Goal: Task Accomplishment & Management: Complete application form

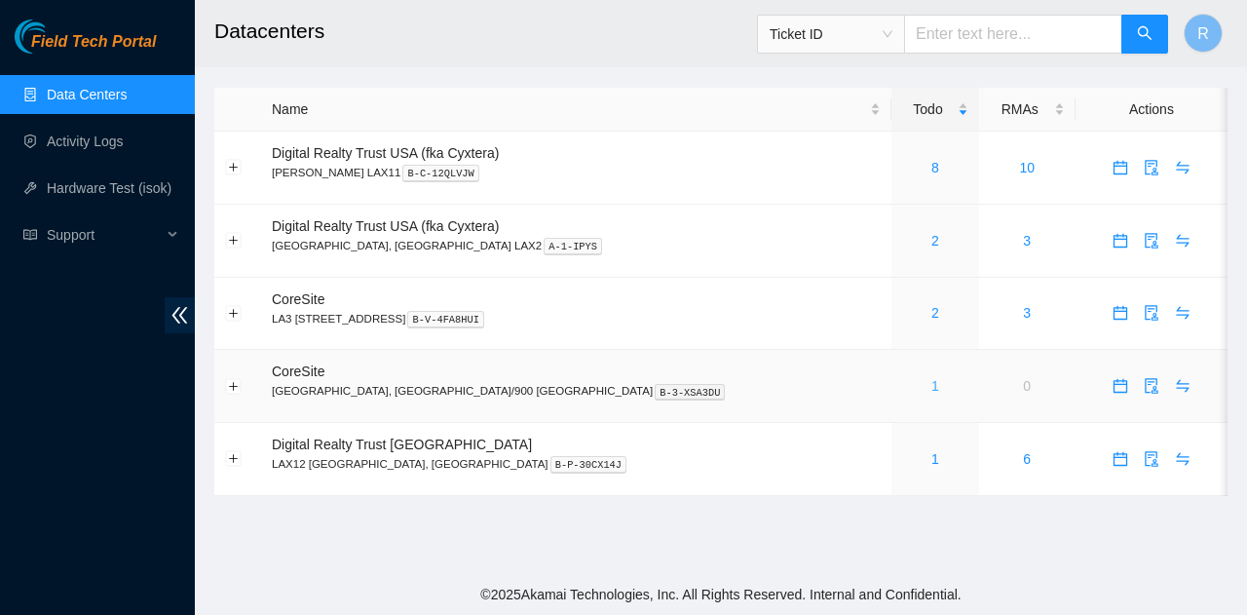
click at [932, 379] on link "1" at bounding box center [936, 386] width 8 height 16
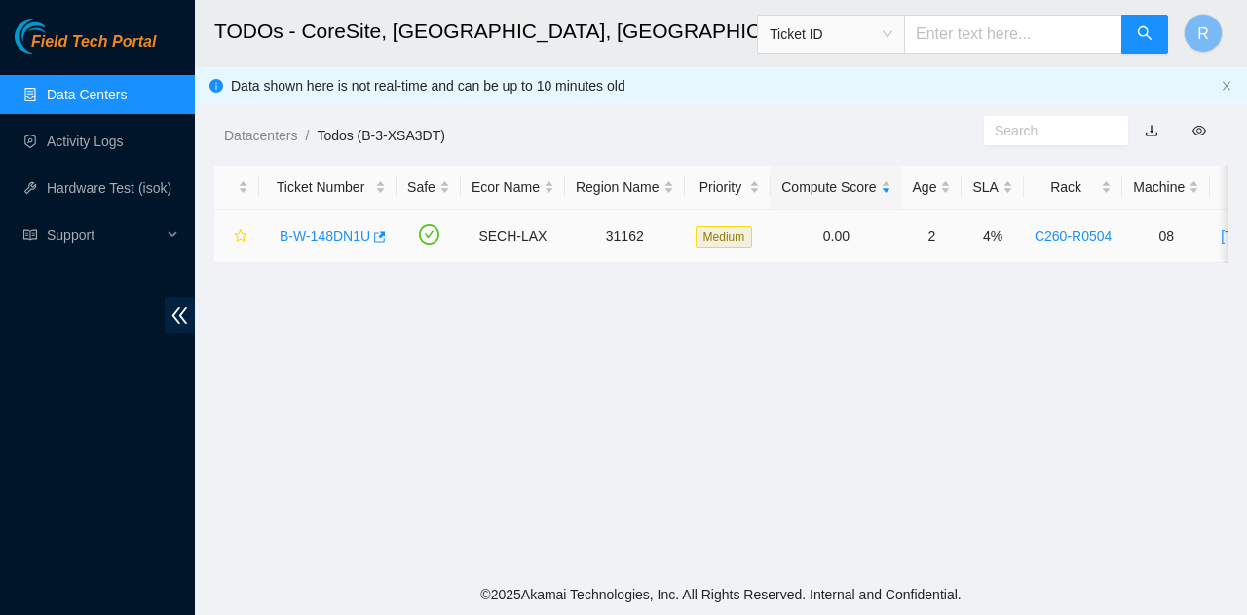
click at [304, 243] on link "B-W-148DN1U" at bounding box center [325, 236] width 91 height 16
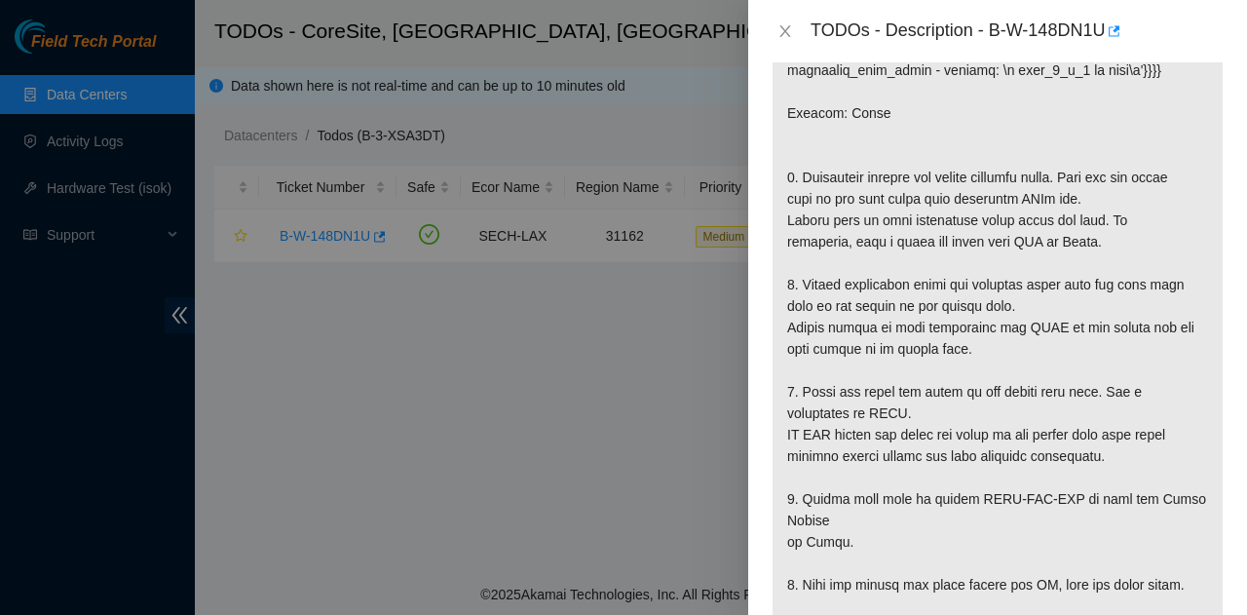
scroll to position [487, 0]
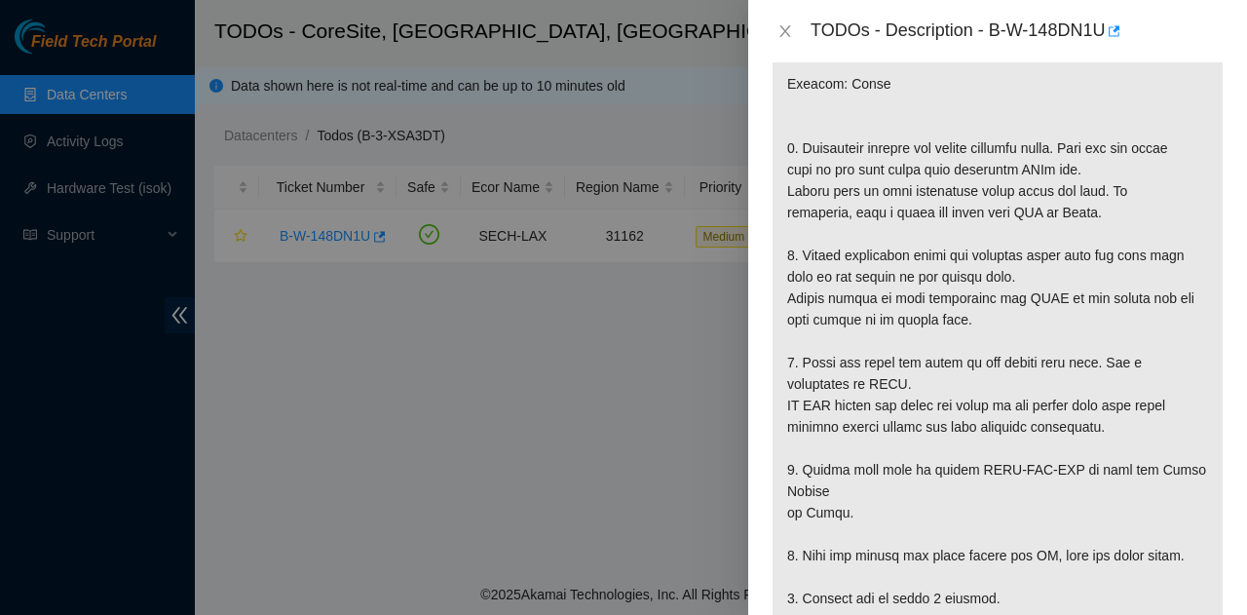
click at [790, 41] on div "TODOs - Description - B-W-148DN1U" at bounding box center [998, 31] width 452 height 31
click at [790, 37] on icon "close" at bounding box center [786, 31] width 16 height 16
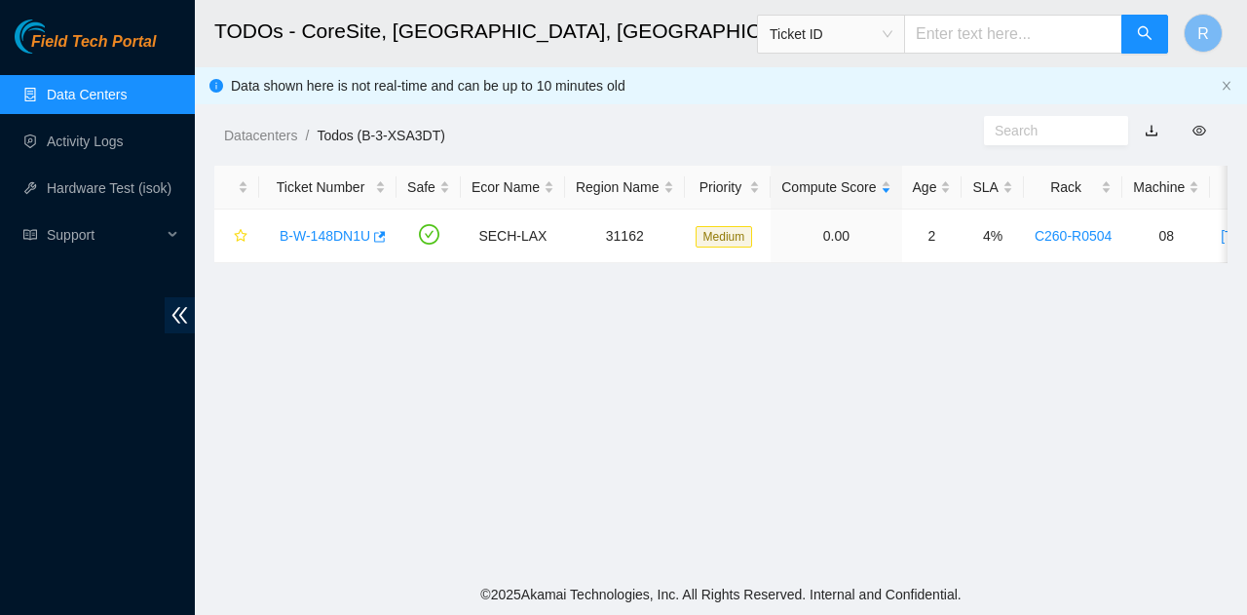
scroll to position [473, 0]
click at [127, 99] on link "Data Centers" at bounding box center [87, 95] width 80 height 16
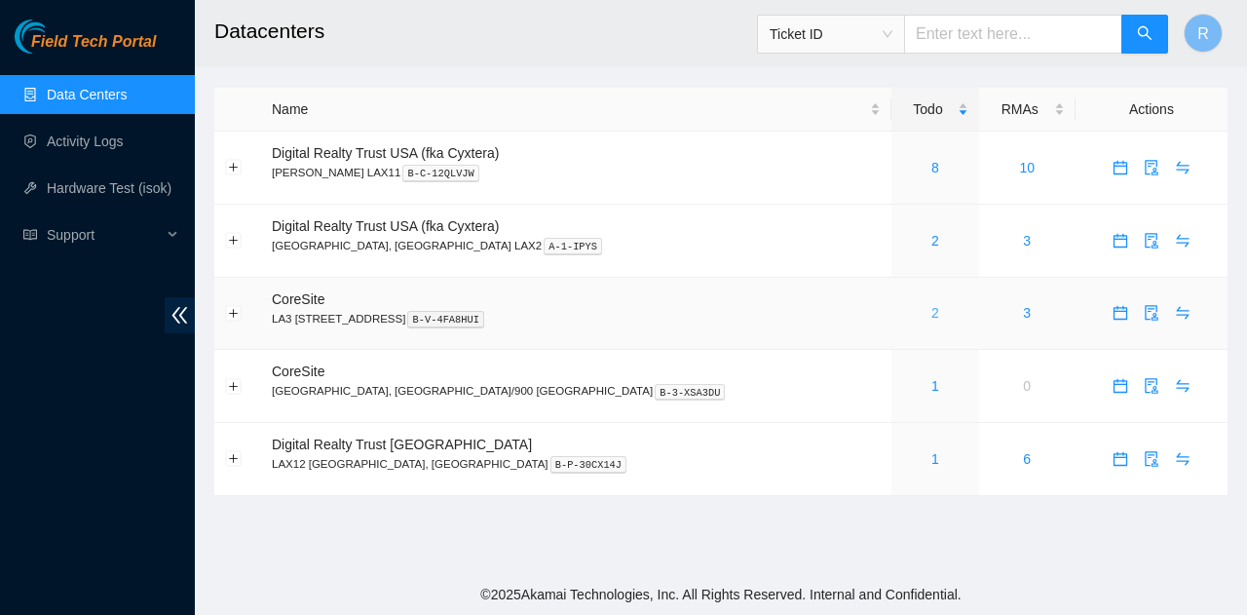
click at [902, 319] on div "2" at bounding box center [934, 312] width 65 height 21
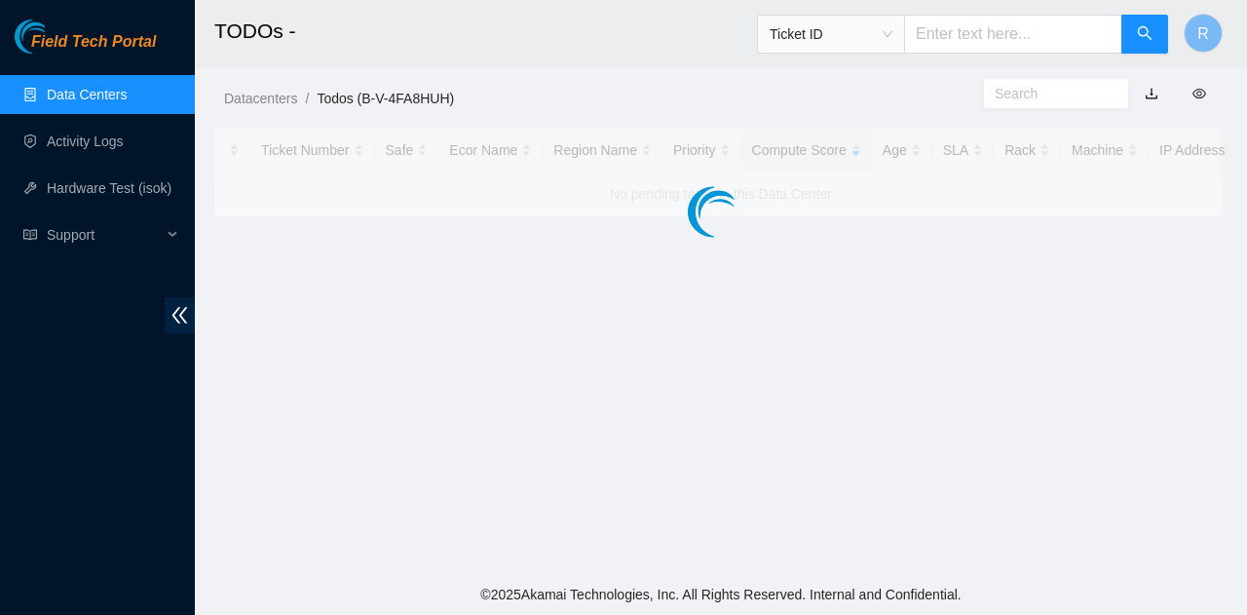
click at [809, 312] on main "TODOs - Ticket ID R Datacenters / Todos (B-V-4FA8HUH) / Ticket Number Safe Ecor…" at bounding box center [721, 287] width 1052 height 574
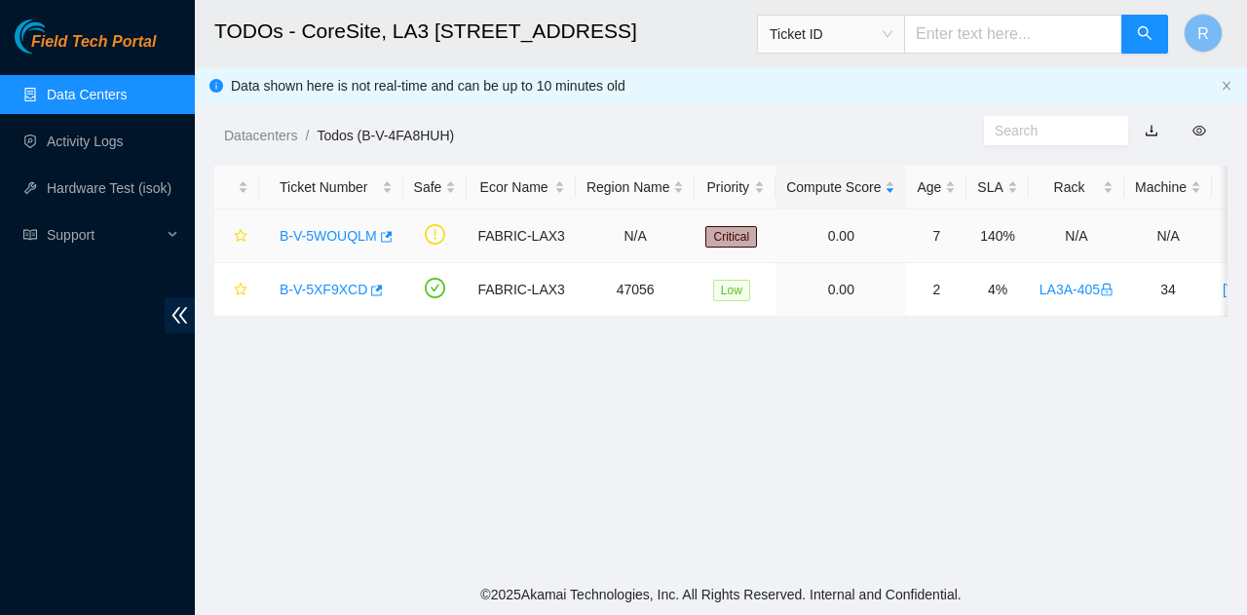
click at [306, 228] on link "B-V-5WOUQLM" at bounding box center [328, 236] width 97 height 16
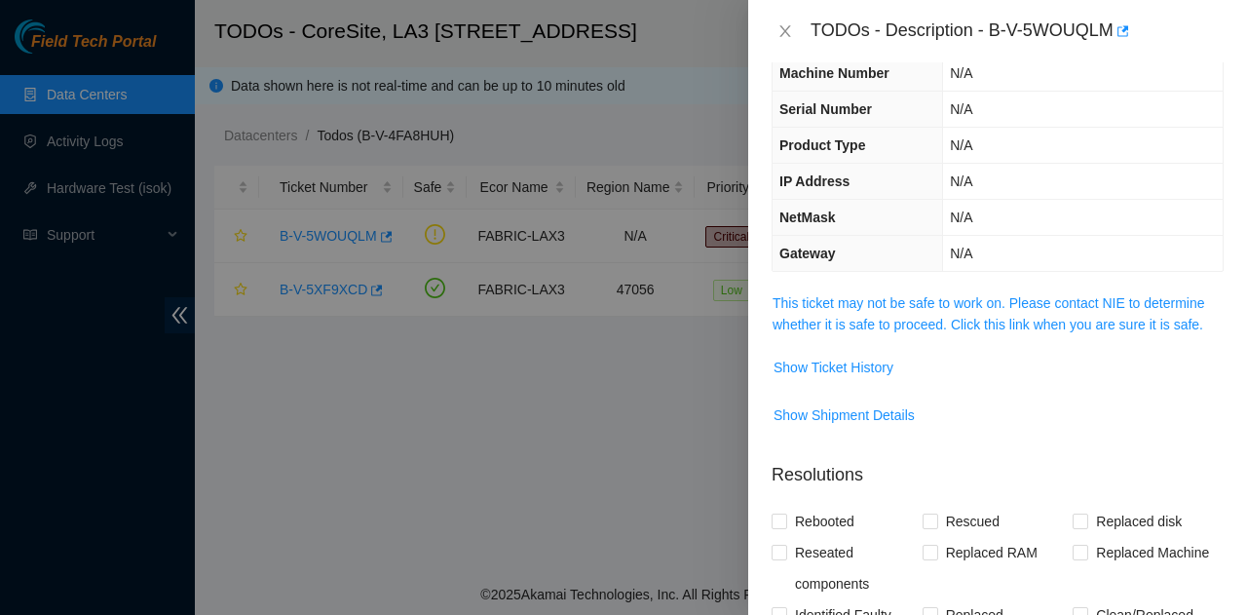
scroll to position [97, 0]
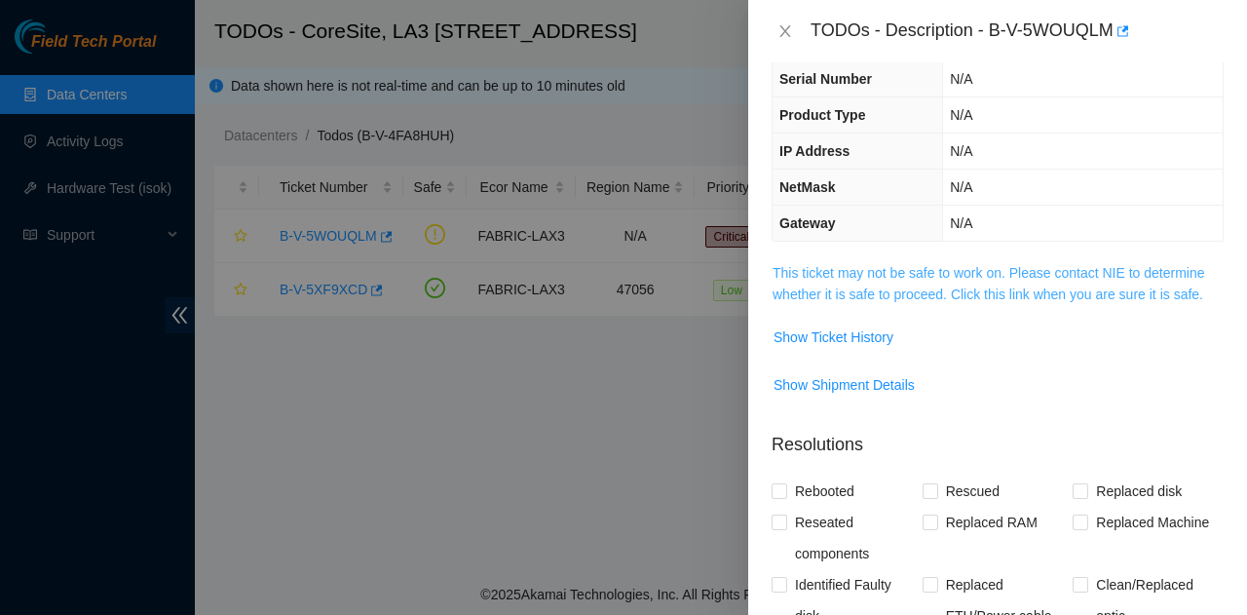
click at [1004, 300] on link "This ticket may not be safe to work on. Please contact NIE to determine whether…" at bounding box center [989, 283] width 433 height 37
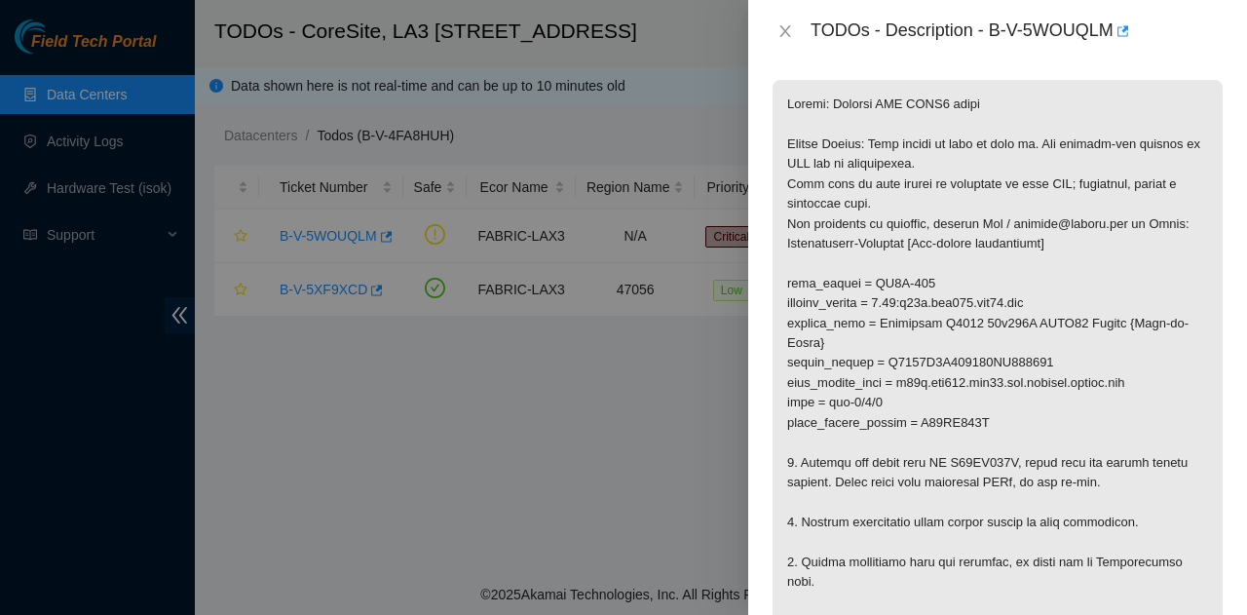
scroll to position [292, 0]
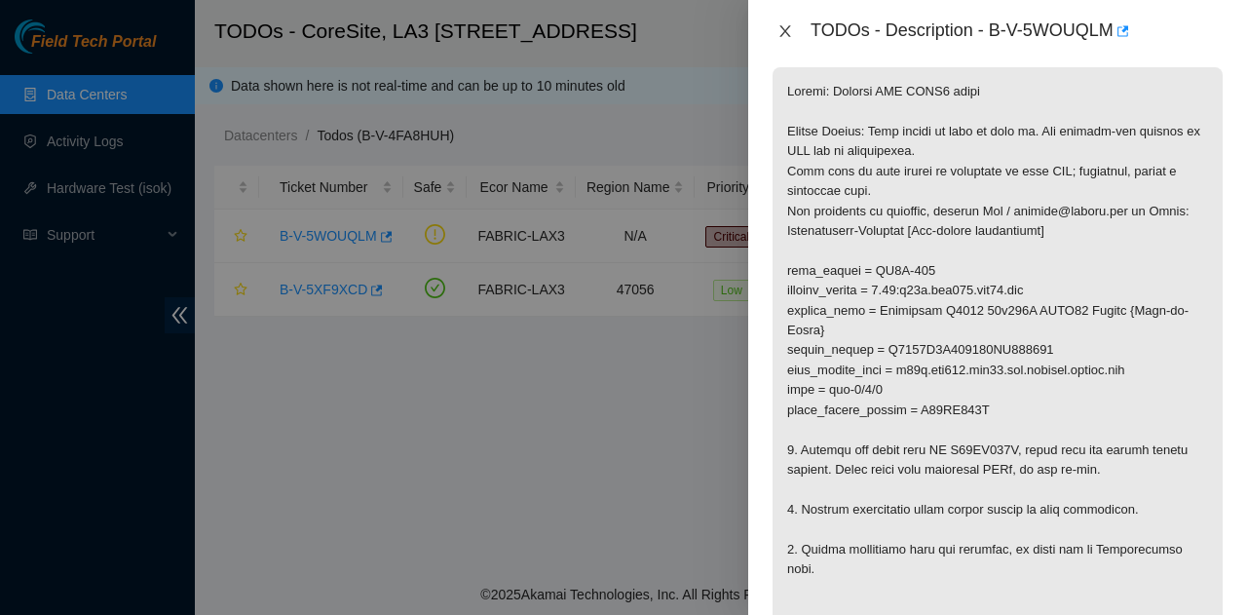
click at [788, 27] on icon "close" at bounding box center [785, 31] width 11 height 12
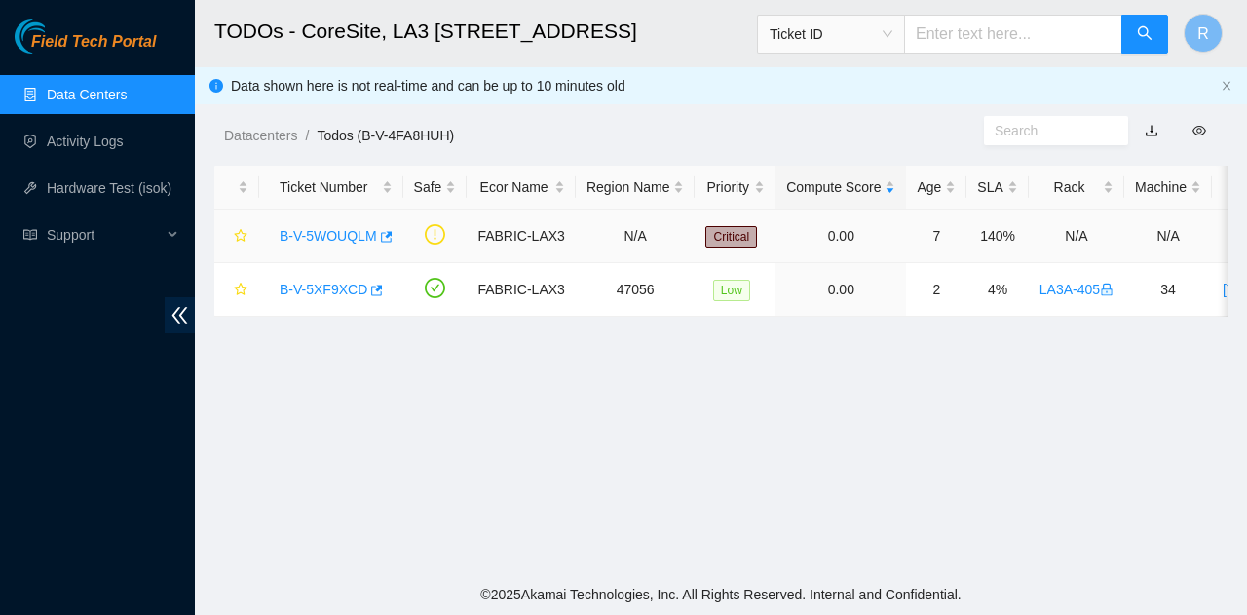
scroll to position [357, 0]
click at [334, 275] on div "B-V-5XF9XCD" at bounding box center [331, 289] width 123 height 31
click at [334, 278] on div "B-V-5XF9XCD" at bounding box center [331, 289] width 123 height 31
click at [346, 295] on link "B-V-5XF9XCD" at bounding box center [324, 290] width 88 height 16
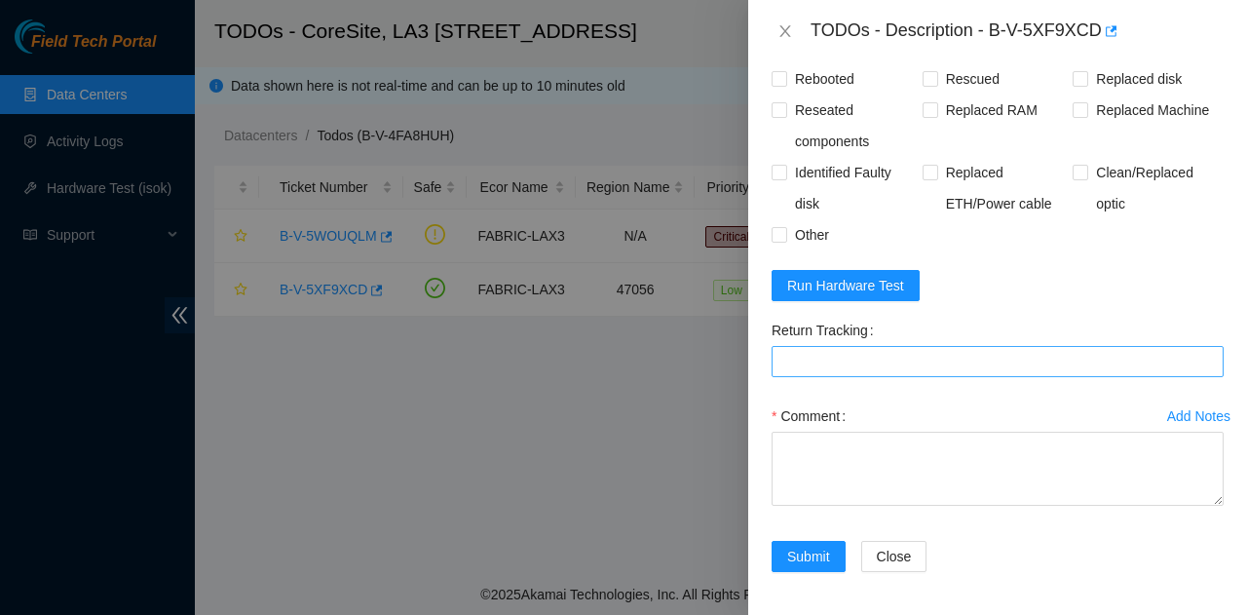
scroll to position [992, 0]
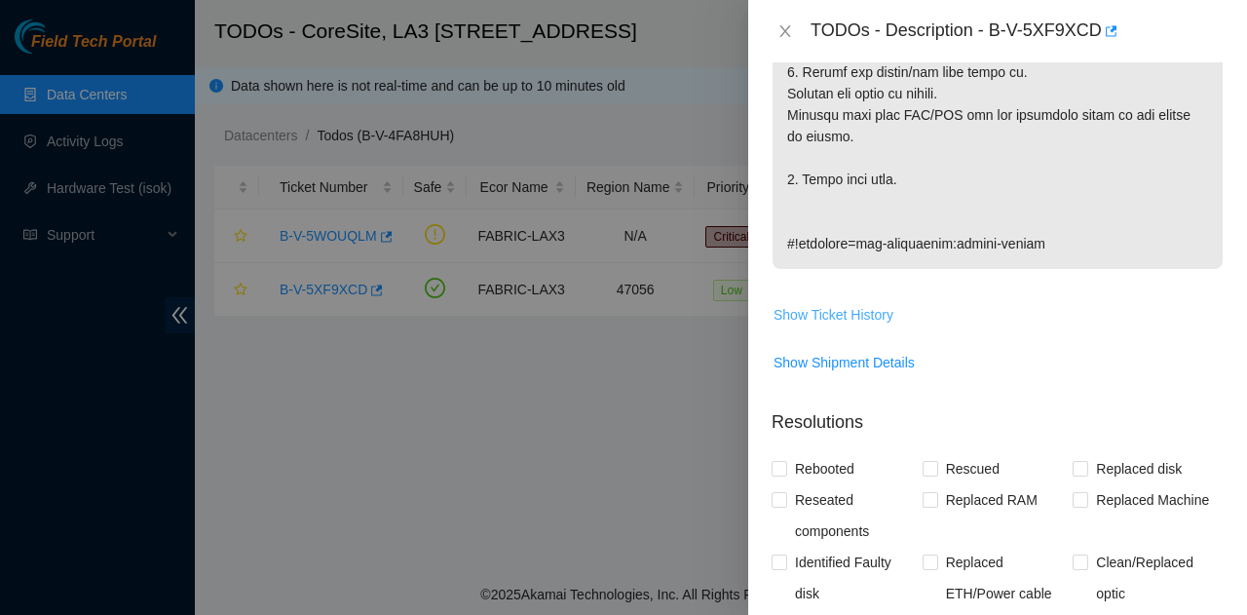
click at [883, 324] on button "Show Ticket History" at bounding box center [834, 314] width 122 height 31
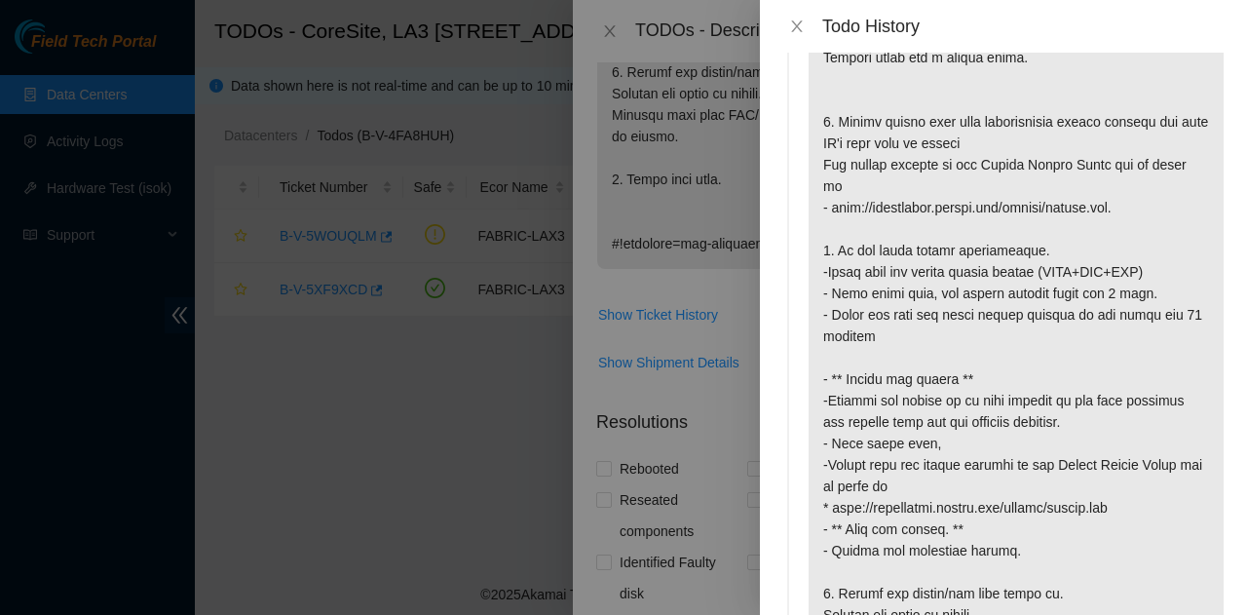
scroll to position [0, 0]
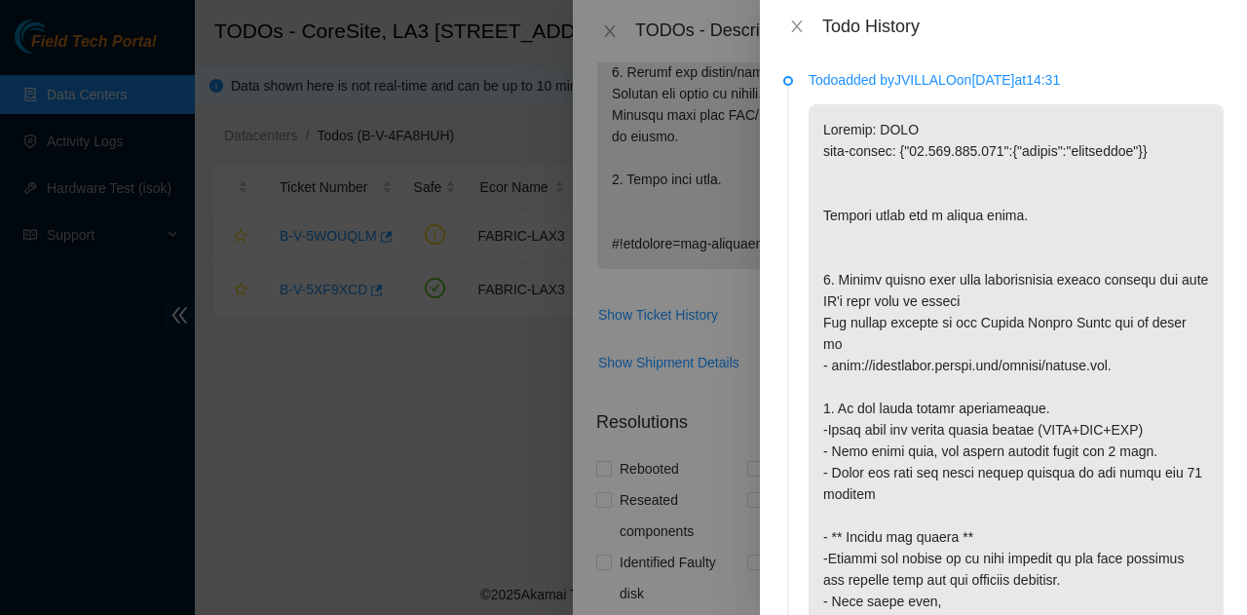
click at [842, 360] on p at bounding box center [1016, 526] width 415 height 844
click at [797, 28] on icon "close" at bounding box center [797, 27] width 16 height 16
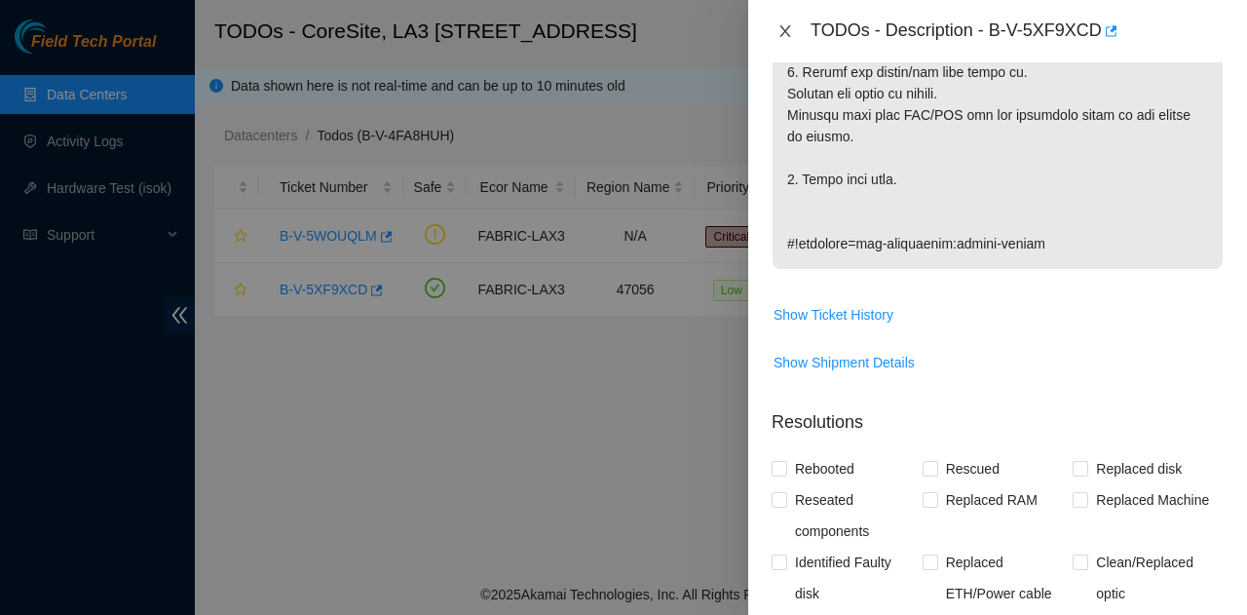
click at [795, 28] on button "Close" at bounding box center [785, 31] width 27 height 19
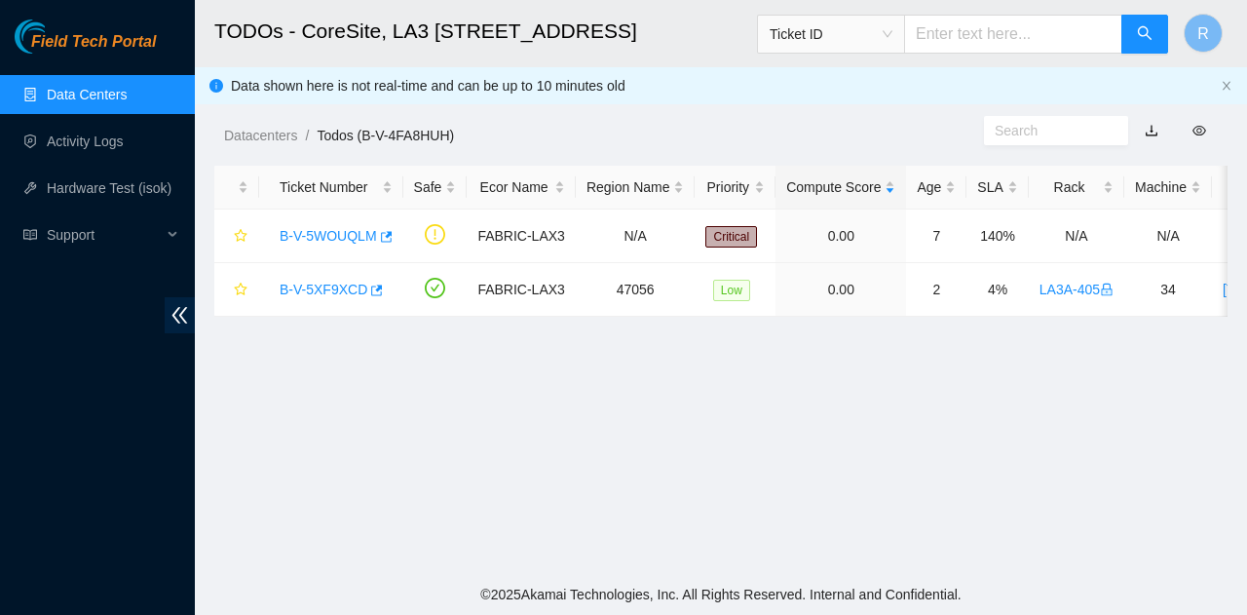
scroll to position [668, 0]
click at [95, 97] on link "Data Centers" at bounding box center [87, 95] width 80 height 16
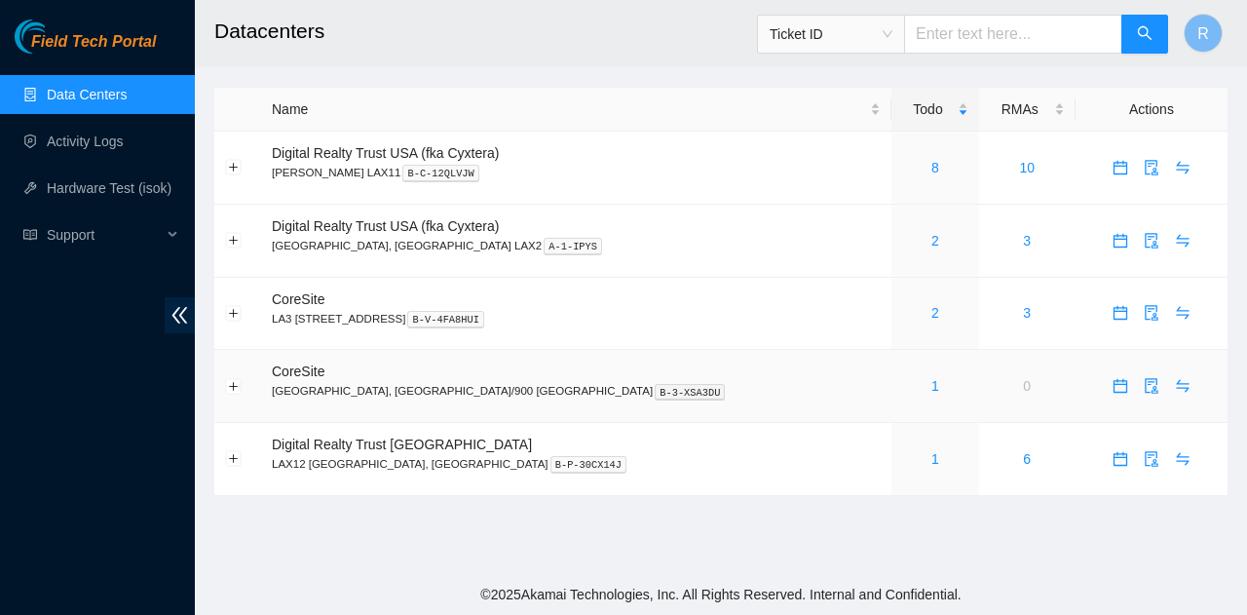
click at [902, 381] on div "1" at bounding box center [934, 385] width 65 height 21
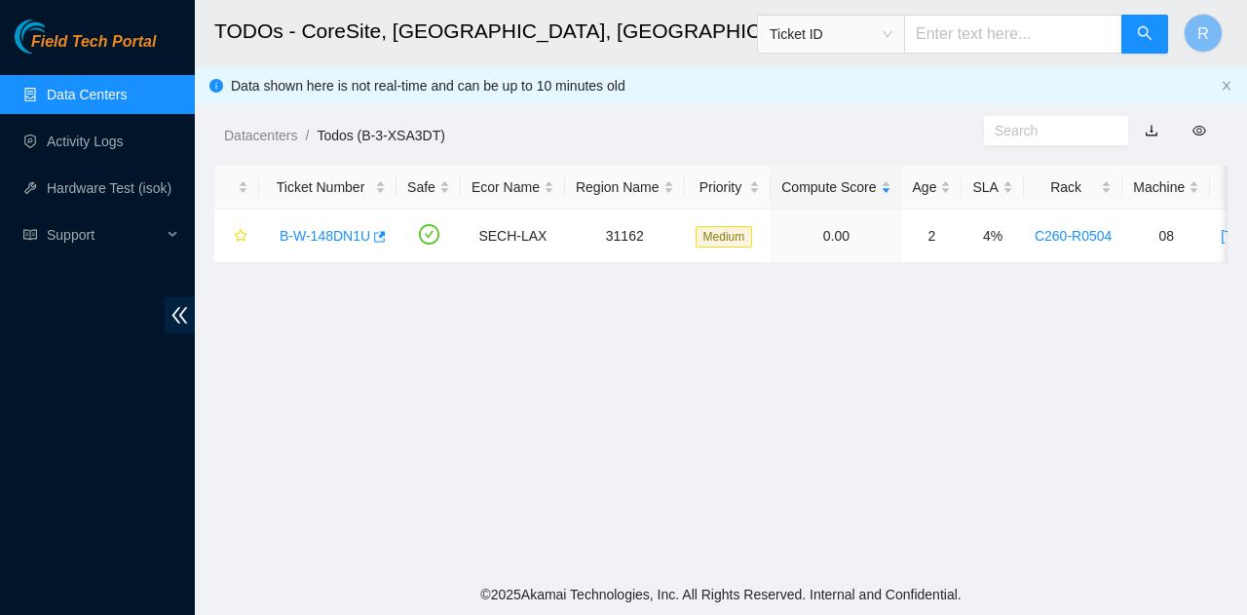
click at [807, 389] on main "TODOs - CoreSite, Los Angeles, CA/900 N Alameda Ticket ID R Data shown here is …" at bounding box center [721, 287] width 1052 height 574
click at [308, 231] on link "B-W-148DN1U" at bounding box center [325, 236] width 91 height 16
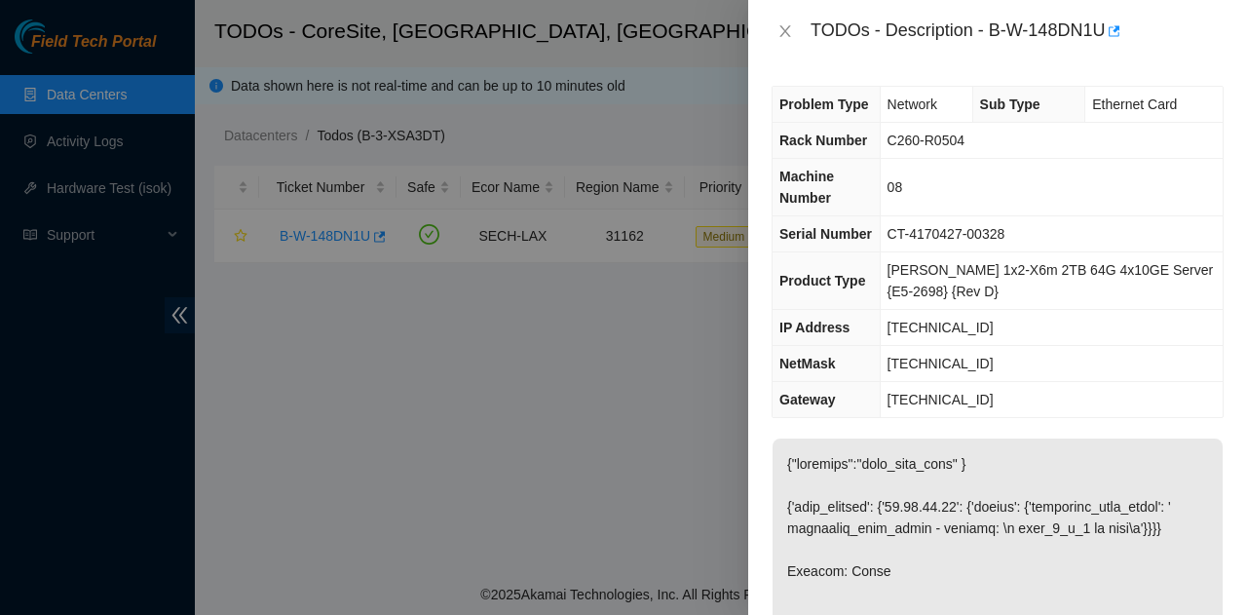
click at [1076, 30] on div "TODOs - Description - B-W-148DN1U" at bounding box center [1017, 31] width 413 height 31
click at [1076, 31] on div "TODOs - Description - B-W-148DN1U" at bounding box center [1017, 31] width 413 height 31
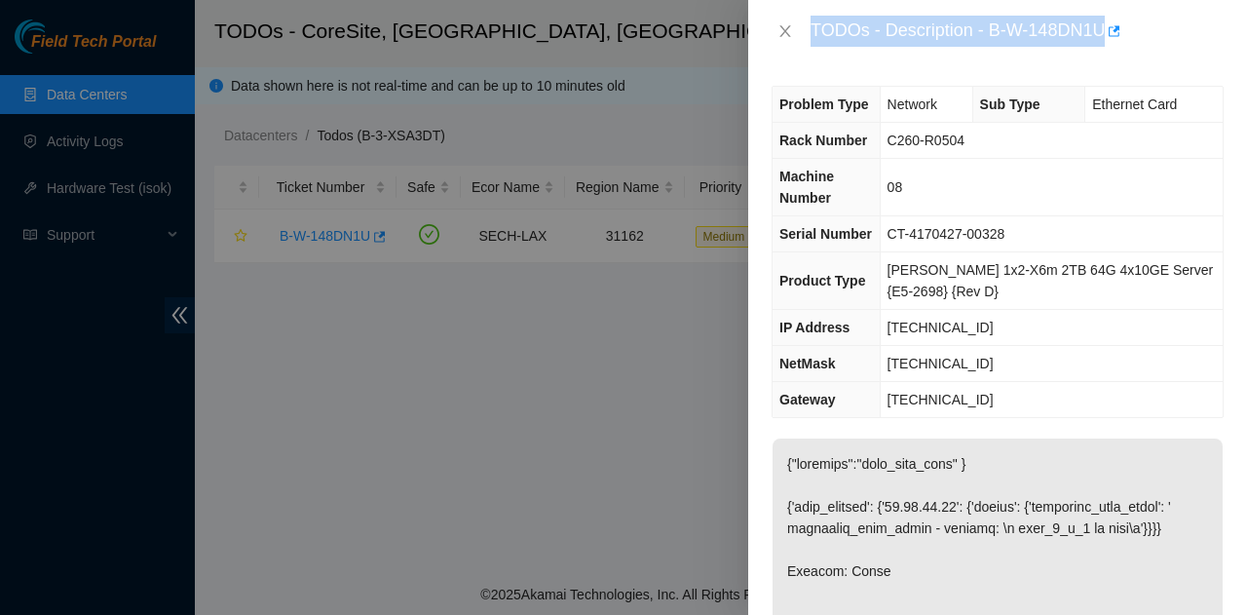
click at [1076, 31] on div "TODOs - Description - B-W-148DN1U" at bounding box center [1017, 31] width 413 height 31
drag, startPoint x: 1076, startPoint y: 31, endPoint x: 1021, endPoint y: 16, distance: 56.8
click at [1064, 31] on div "TODOs - Description - B-W-148DN1U" at bounding box center [1017, 31] width 413 height 31
click at [995, 37] on div "TODOs - Description - B-W-148DN1U" at bounding box center [1017, 31] width 413 height 31
drag, startPoint x: 993, startPoint y: 37, endPoint x: 1105, endPoint y: 30, distance: 112.3
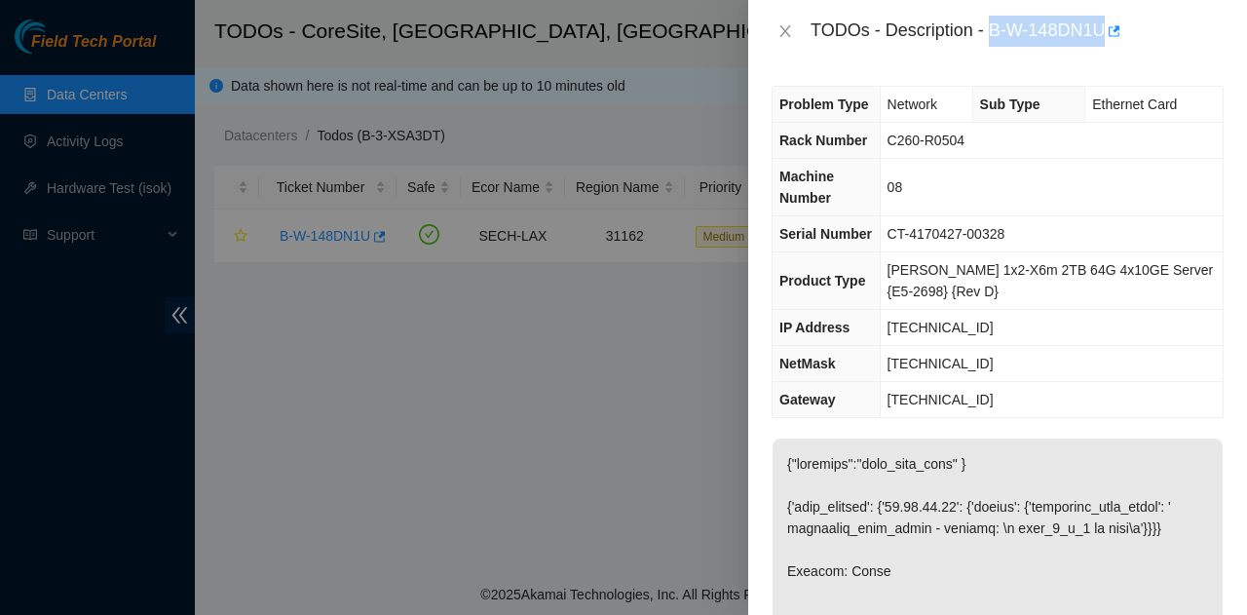
click at [1105, 30] on div "TODOs - Description - B-W-148DN1U" at bounding box center [1017, 31] width 413 height 31
copy div "B-W-148DN1U"
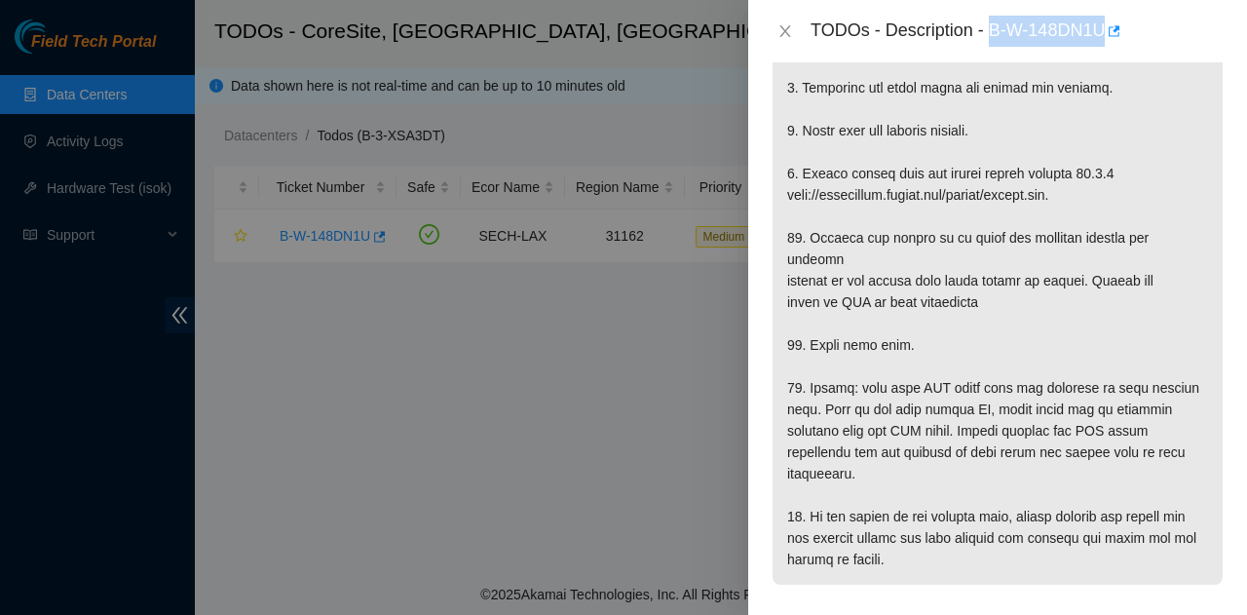
scroll to position [1072, 0]
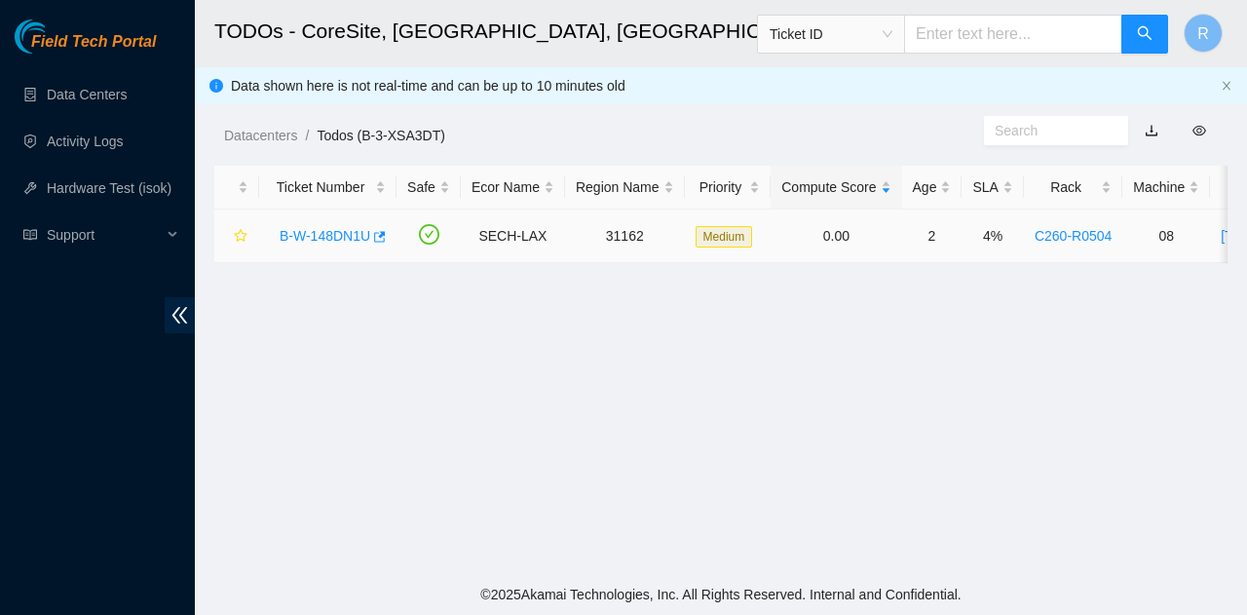
click at [329, 237] on link "B-W-148DN1U" at bounding box center [325, 236] width 91 height 16
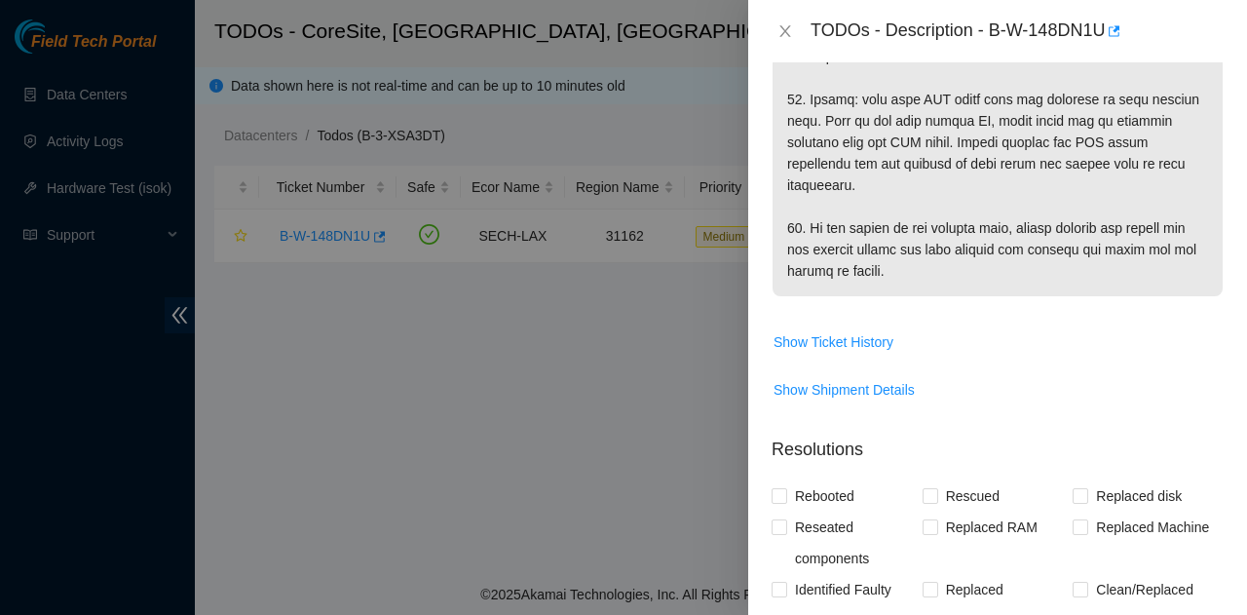
scroll to position [971, 0]
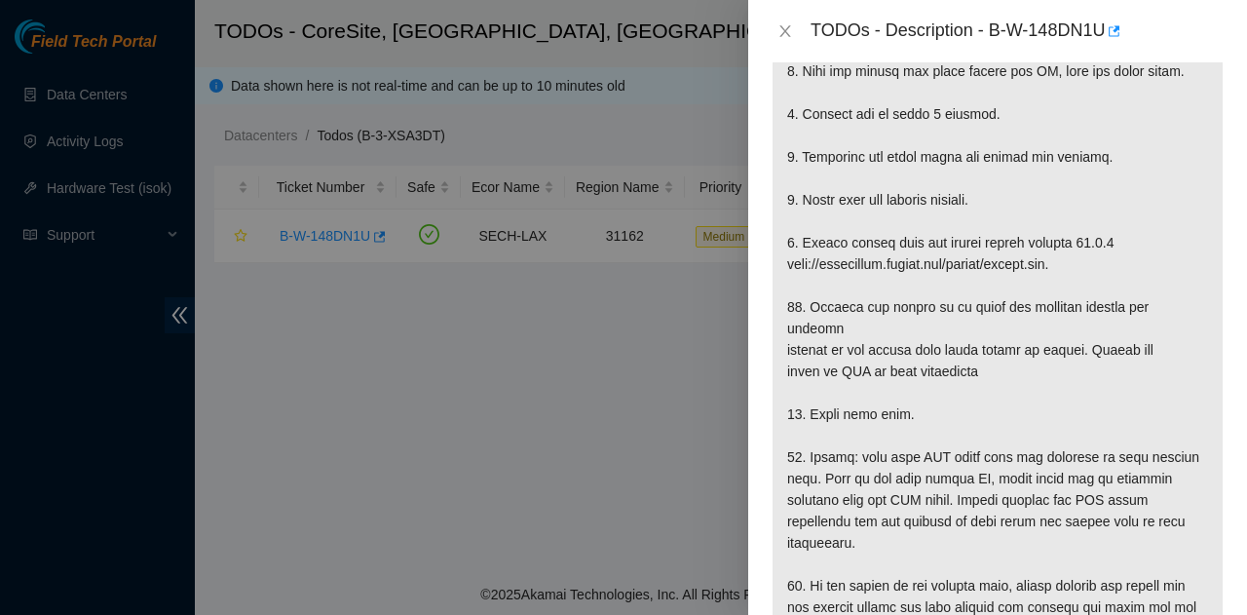
drag, startPoint x: 830, startPoint y: 235, endPoint x: 1068, endPoint y: 297, distance: 245.8
click at [1038, 286] on p at bounding box center [998, 60] width 450 height 1187
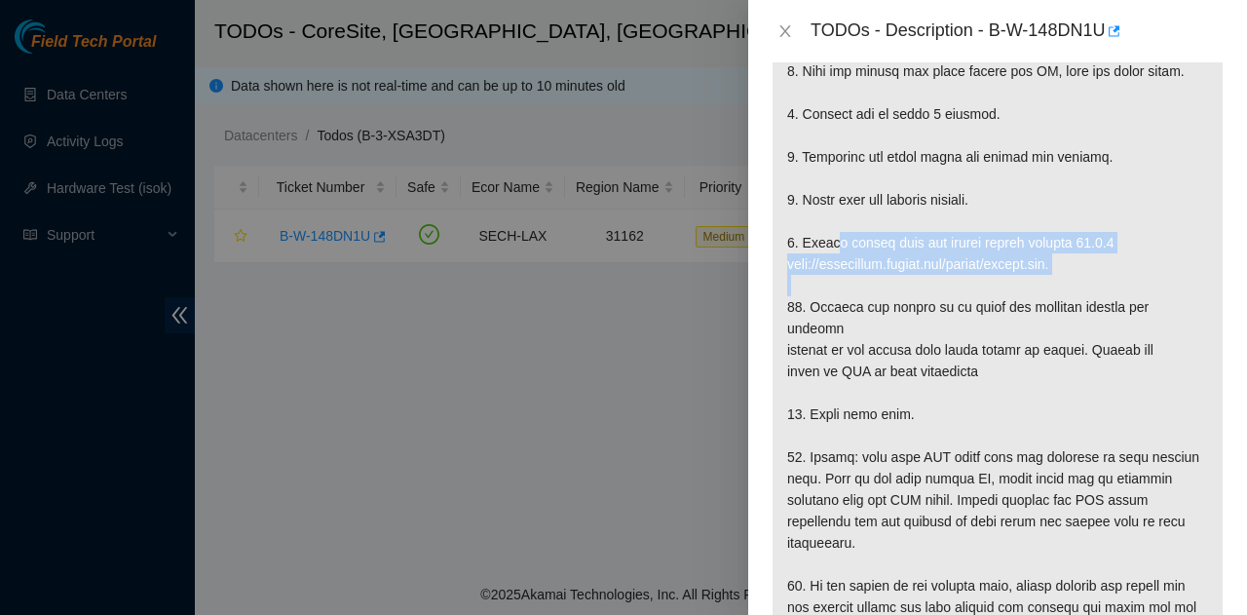
scroll to position [0, 0]
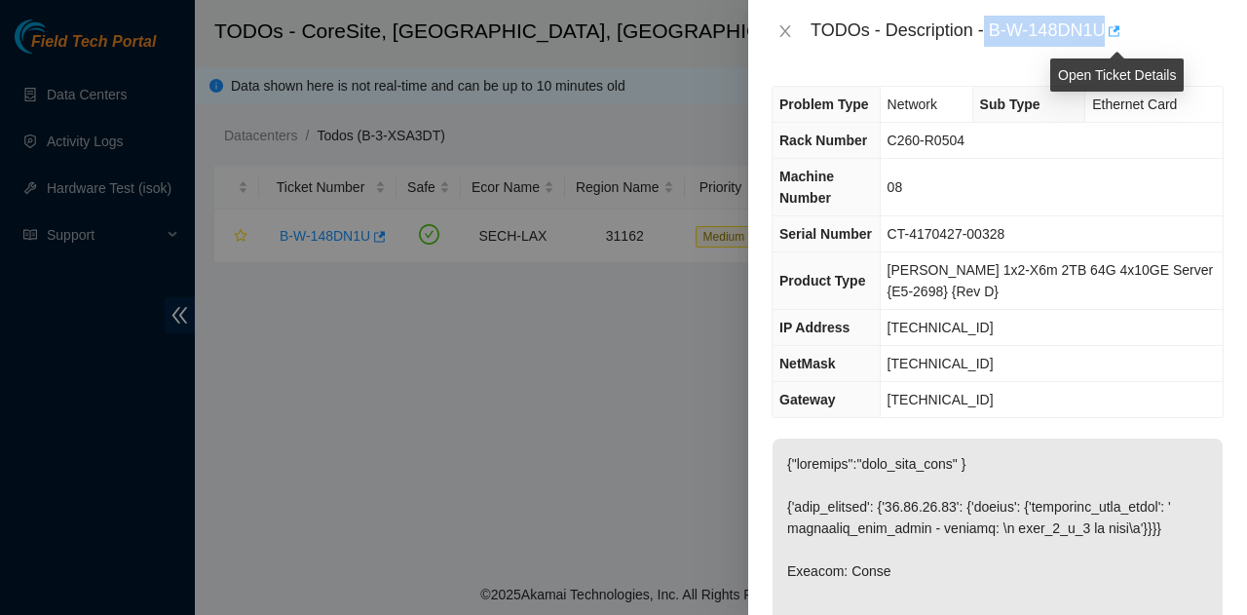
drag, startPoint x: 984, startPoint y: 32, endPoint x: 1109, endPoint y: 28, distance: 124.8
click at [1109, 28] on div "TODOs - Description - B-W-148DN1U" at bounding box center [1017, 31] width 413 height 31
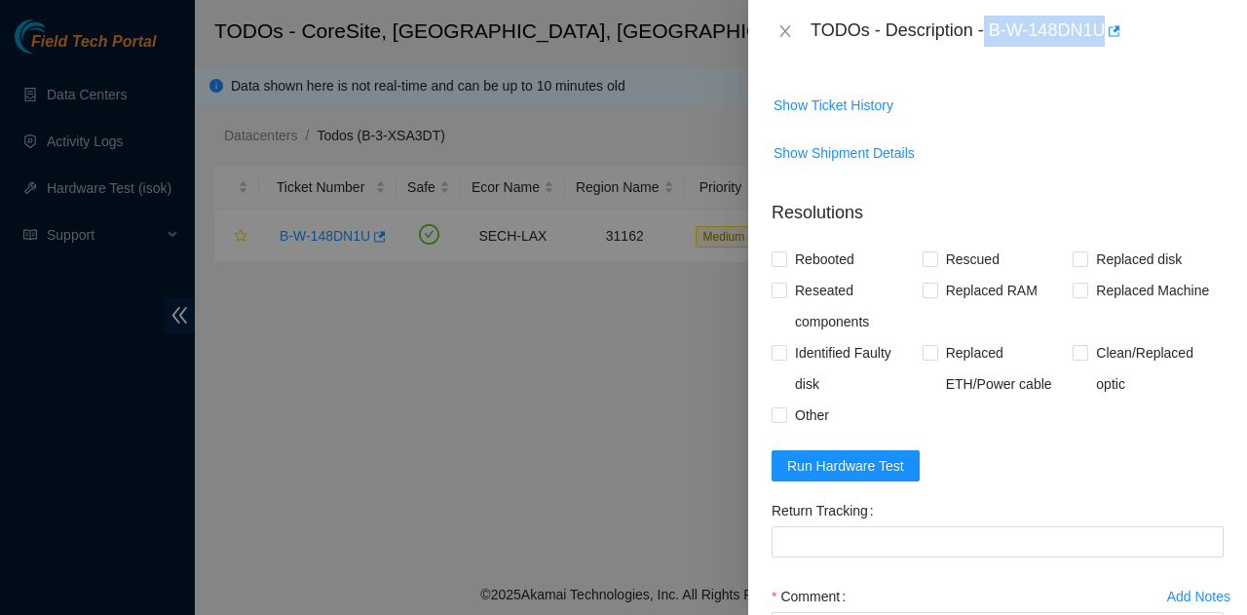
scroll to position [1754, 0]
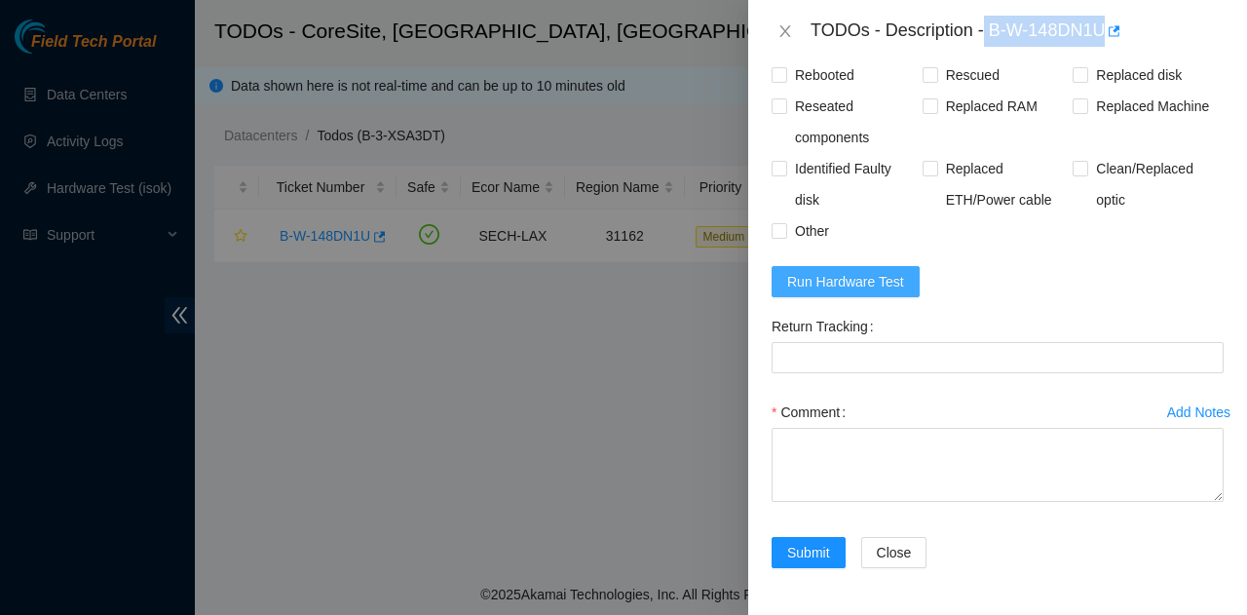
click at [857, 292] on span "Run Hardware Test" at bounding box center [845, 281] width 117 height 21
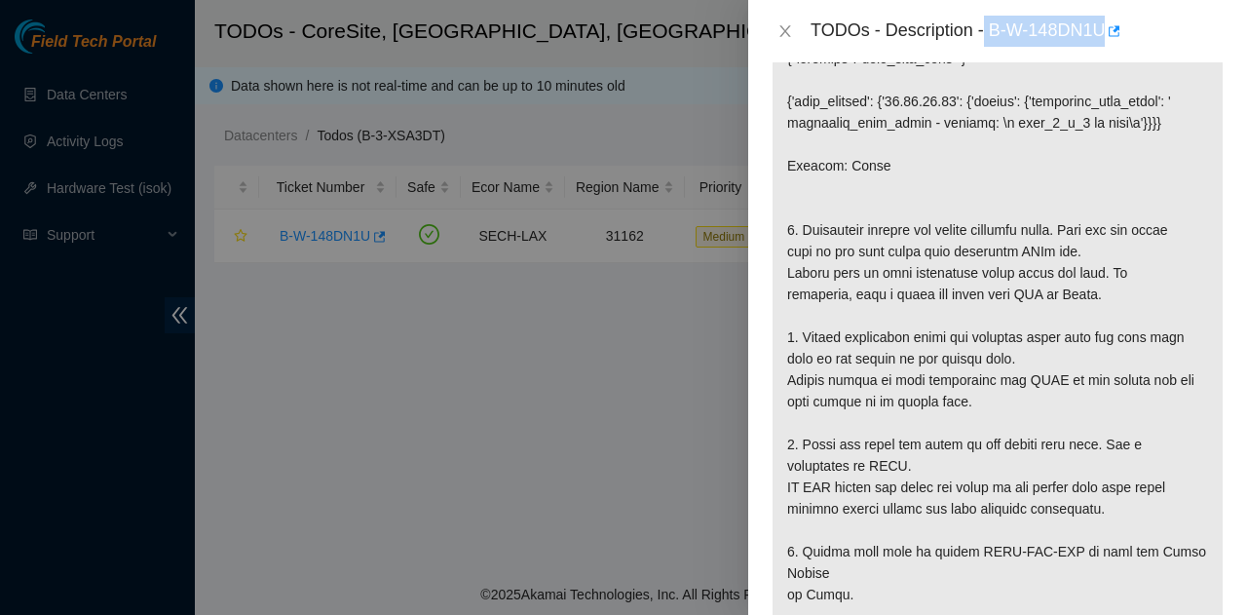
scroll to position [390, 0]
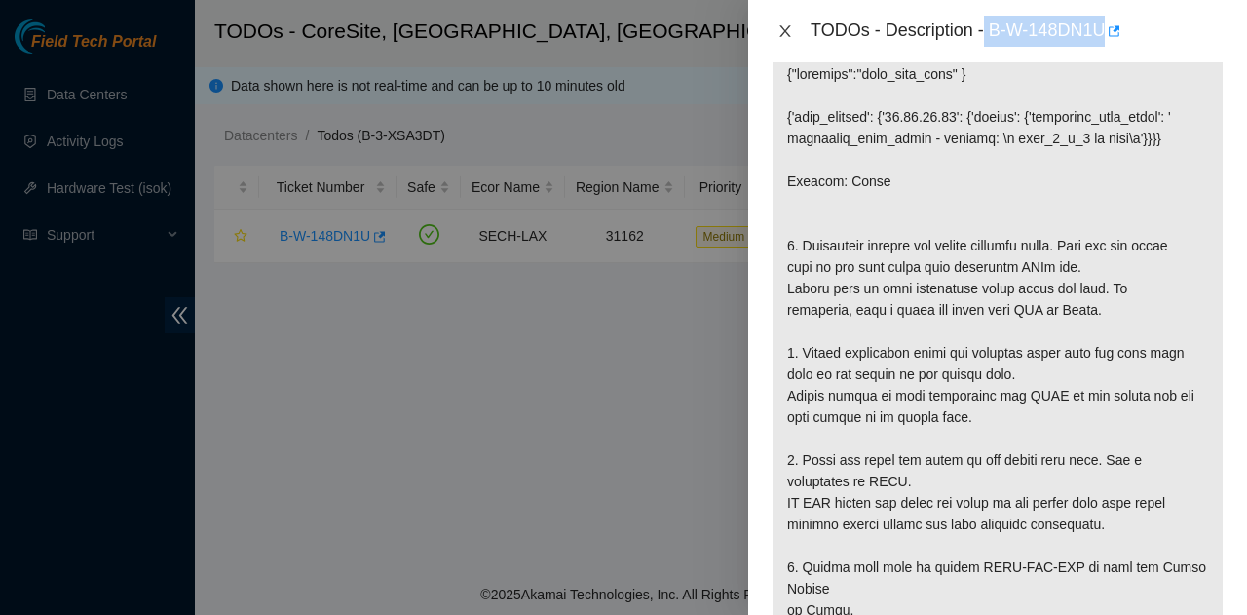
click at [787, 30] on icon "close" at bounding box center [786, 31] width 16 height 16
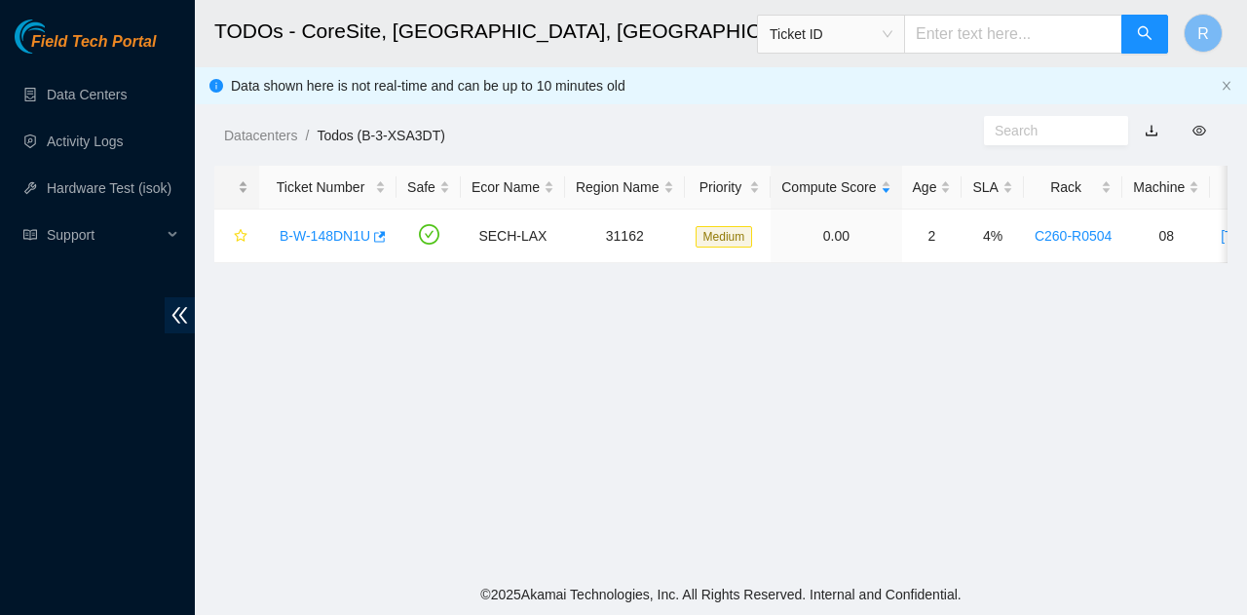
scroll to position [375, 0]
click at [148, 230] on span "Support" at bounding box center [104, 234] width 115 height 39
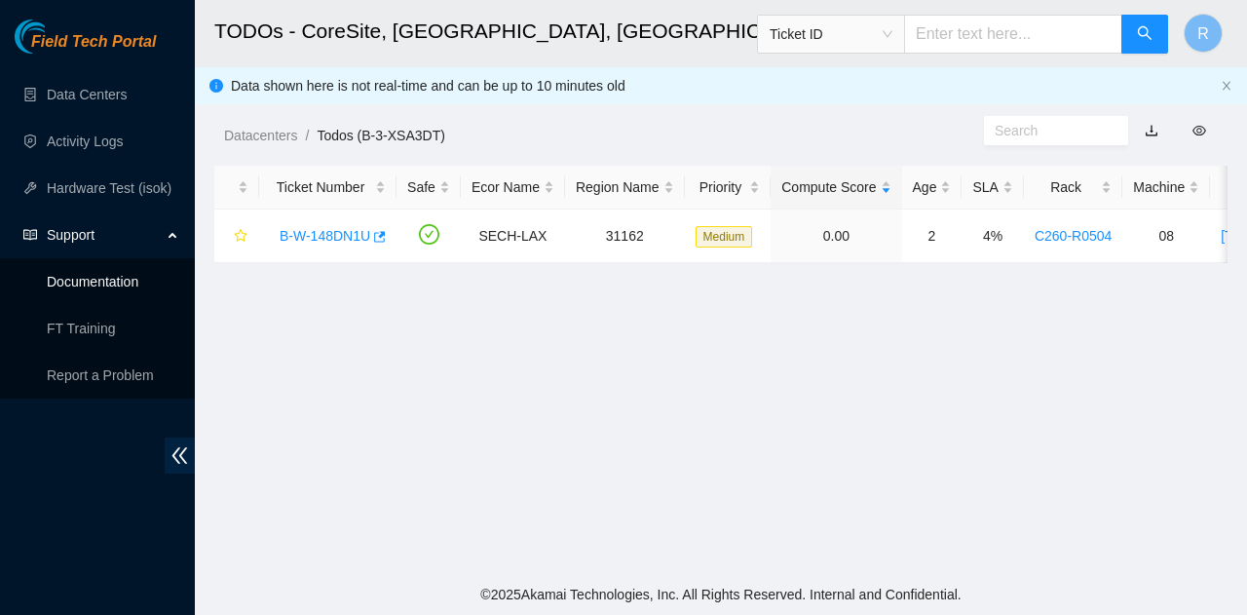
click at [115, 287] on link "Documentation" at bounding box center [93, 282] width 92 height 16
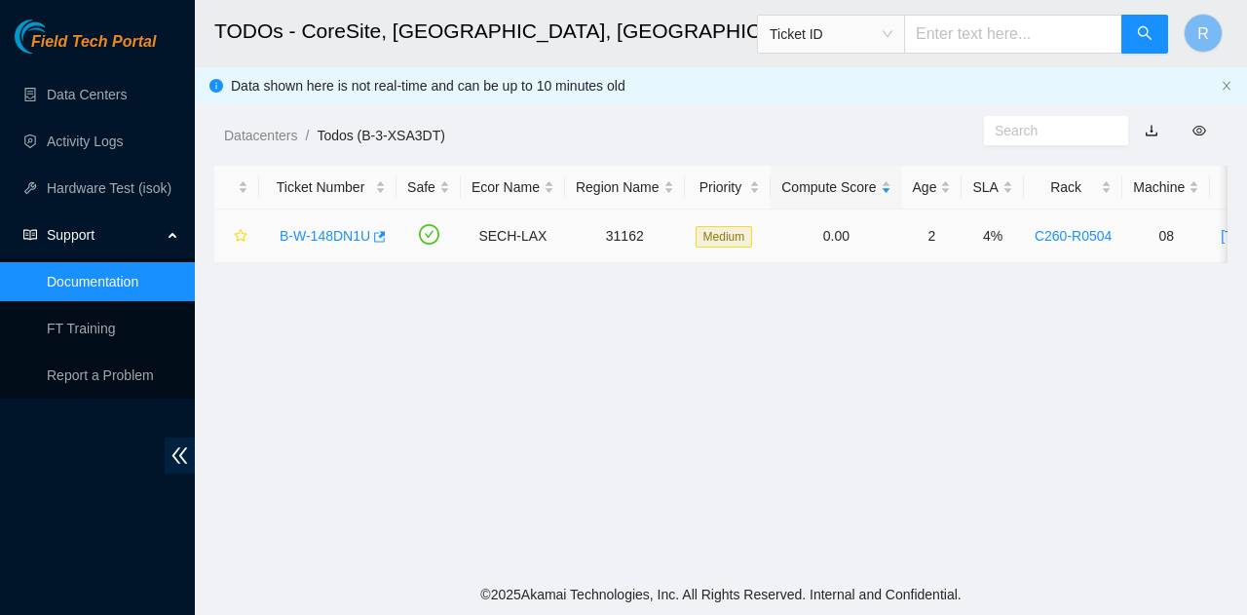
click at [349, 228] on link "B-W-148DN1U" at bounding box center [325, 236] width 91 height 16
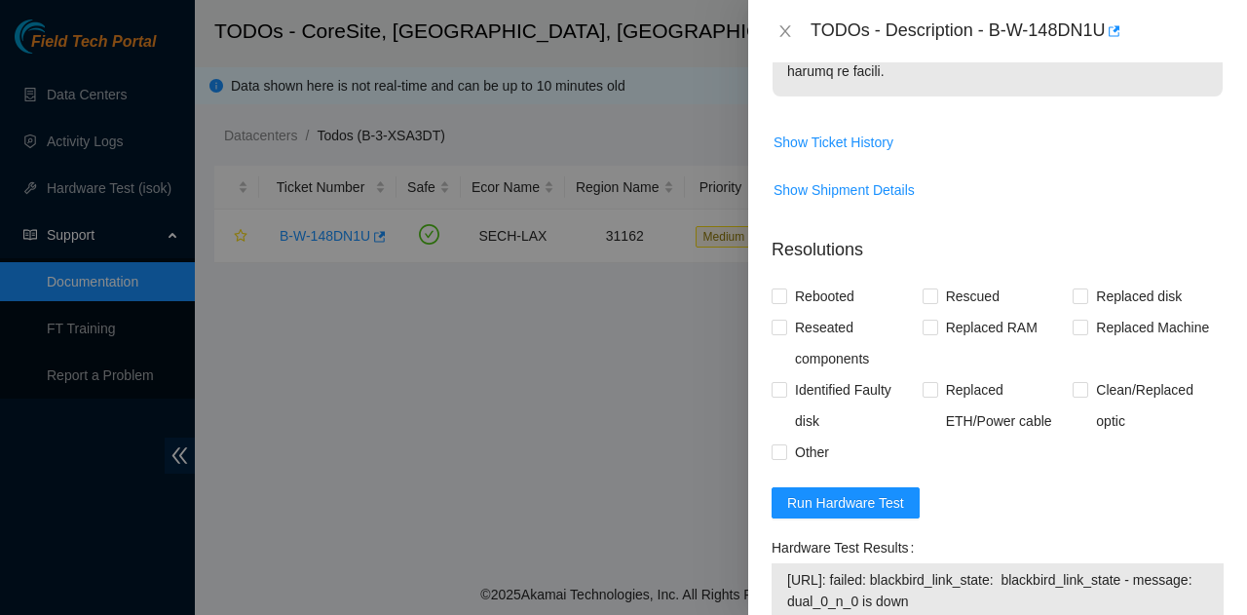
scroll to position [1754, 0]
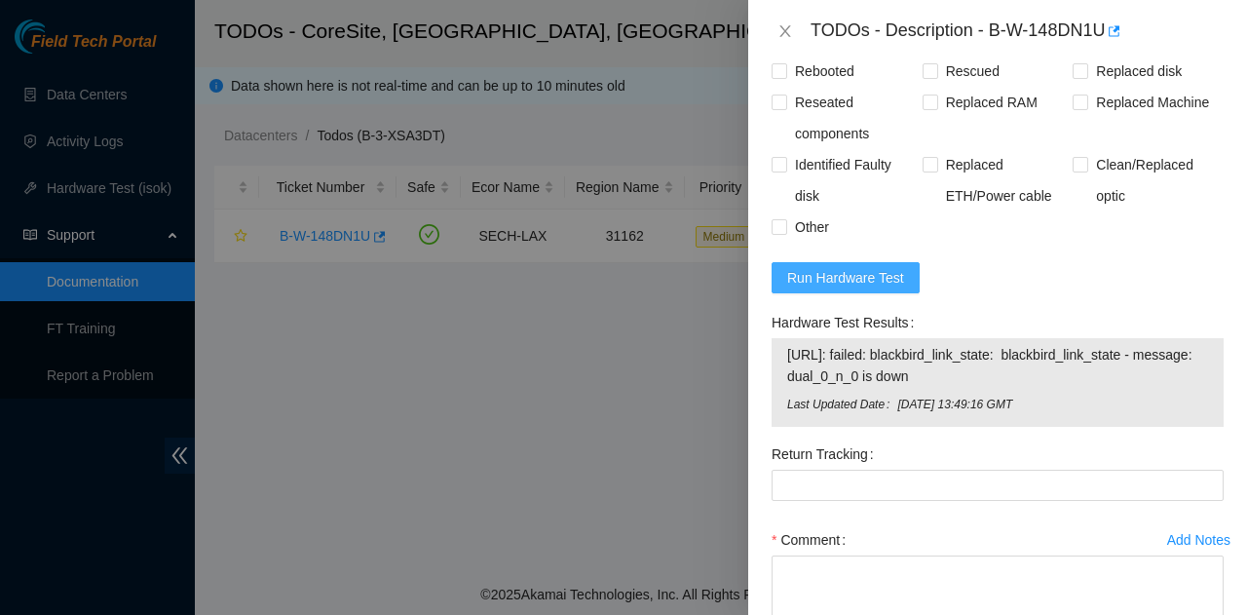
click at [848, 293] on button "Run Hardware Test" at bounding box center [846, 277] width 148 height 31
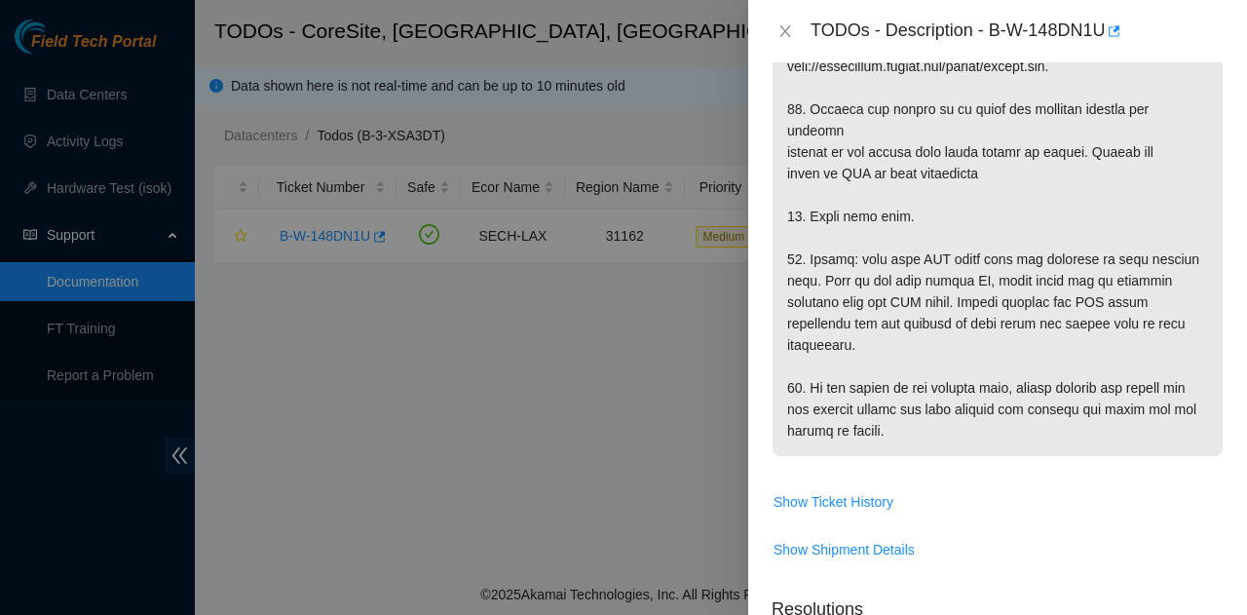
scroll to position [1559, 0]
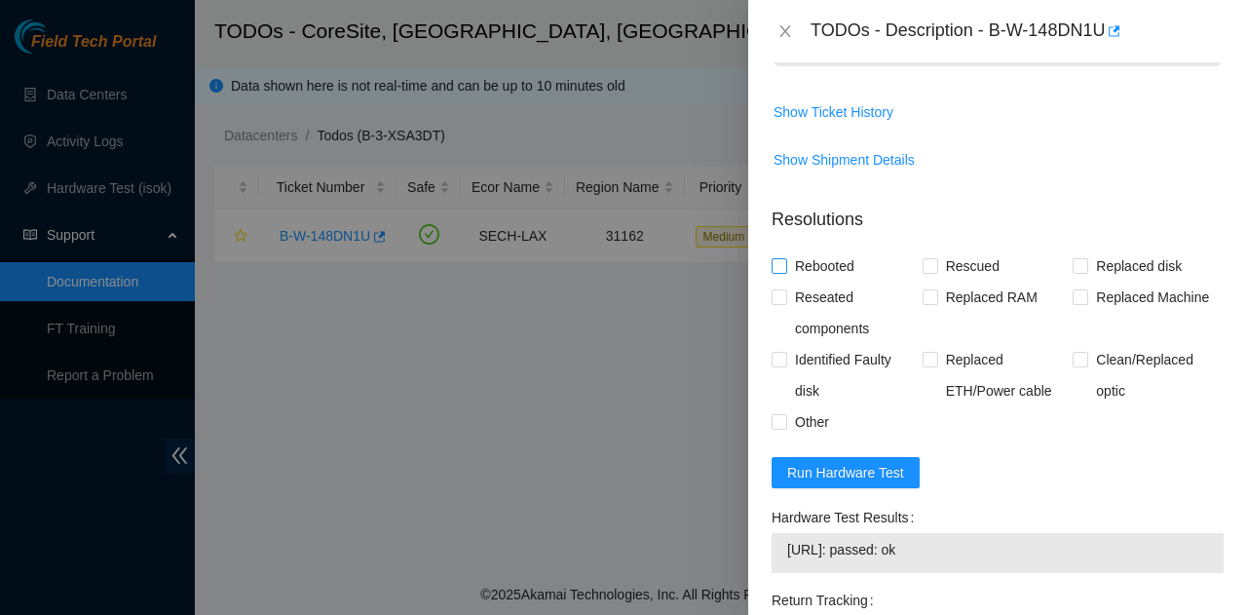
click at [785, 274] on span at bounding box center [780, 266] width 16 height 16
click at [785, 272] on input "Rebooted" at bounding box center [779, 265] width 14 height 14
checkbox input "true"
click at [926, 272] on input "Rescued" at bounding box center [930, 265] width 14 height 14
checkbox input "true"
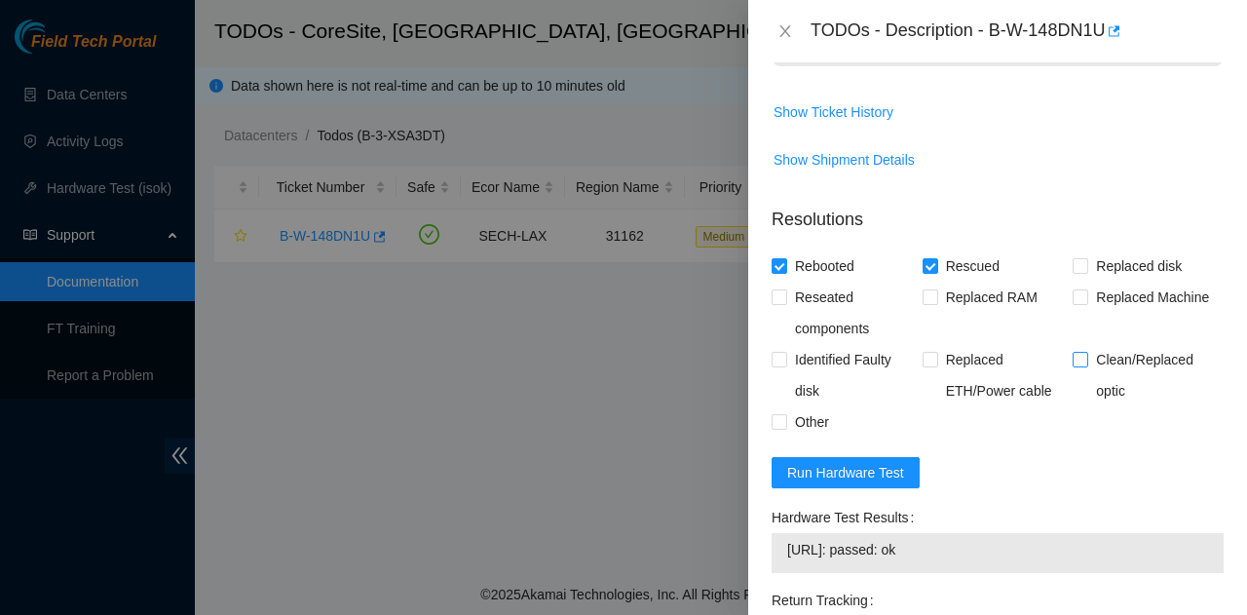
click at [1088, 381] on span "Clean/Replaced optic" at bounding box center [1155, 375] width 135 height 62
click at [1080, 365] on input "Clean/Replaced optic" at bounding box center [1080, 359] width 14 height 14
checkbox input "true"
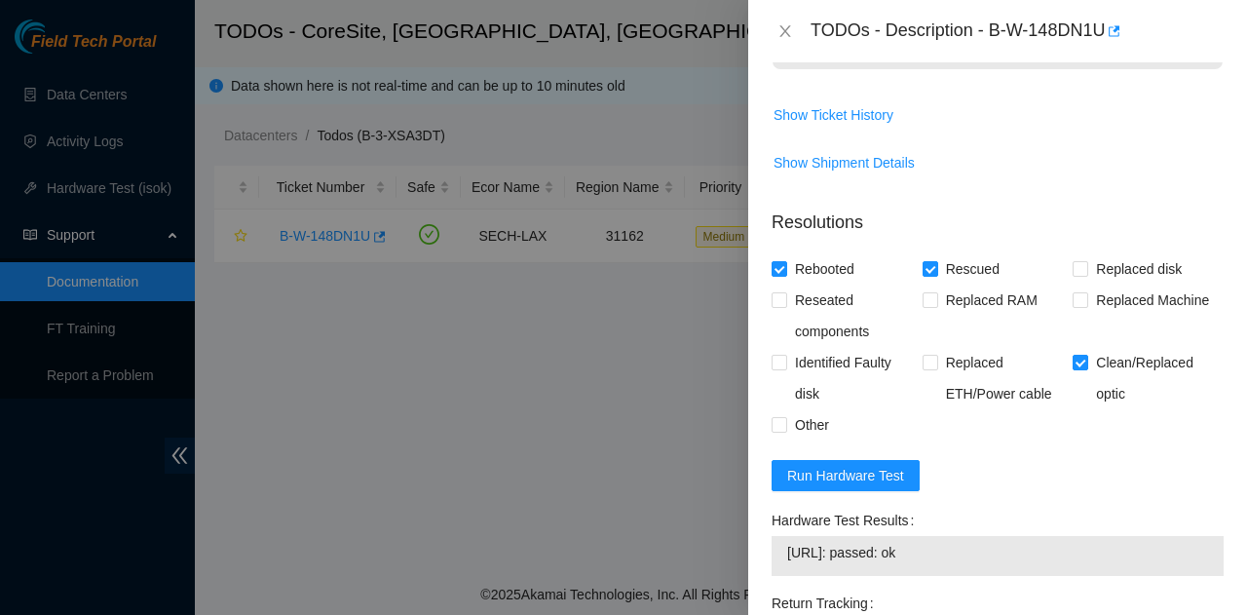
scroll to position [1850, 0]
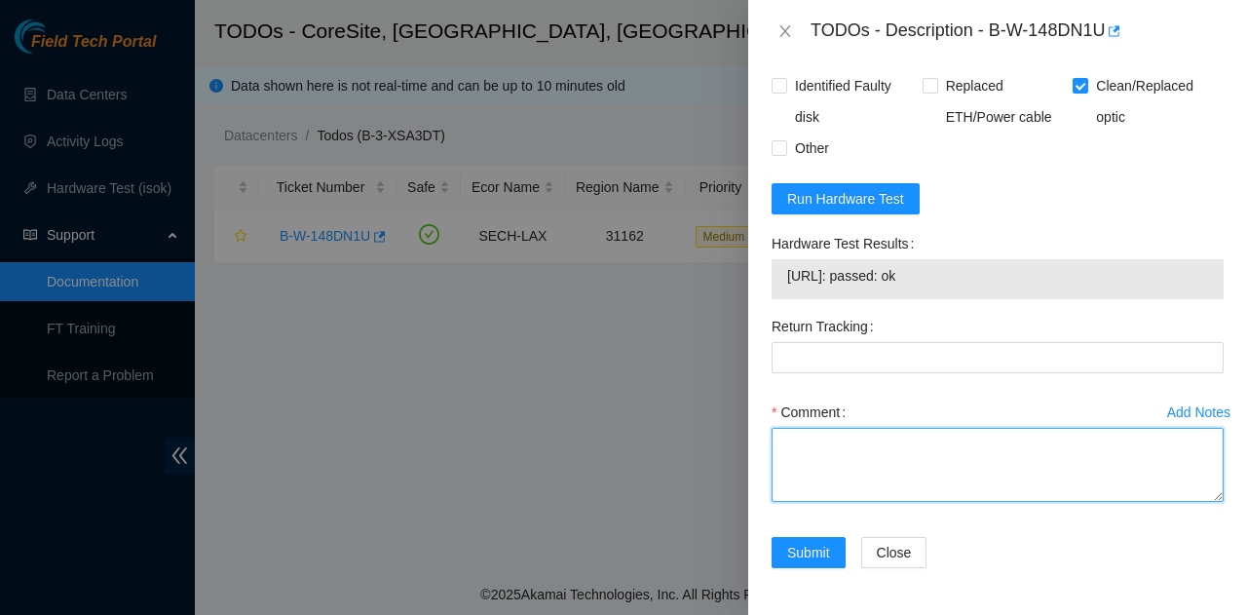
click at [954, 441] on textarea "Comment" at bounding box center [998, 465] width 452 height 74
click at [945, 465] on textarea "eth 4 was down fiber traced to C260-R0504 MON9&10(3)(4)" at bounding box center [998, 465] width 452 height 74
drag, startPoint x: 1052, startPoint y: 489, endPoint x: 1093, endPoint y: 476, distance: 43.1
click at [1093, 476] on textarea "eth 4 was down fiber traced to C260-R0507 MON9&10(3)(4)" at bounding box center [998, 465] width 452 height 74
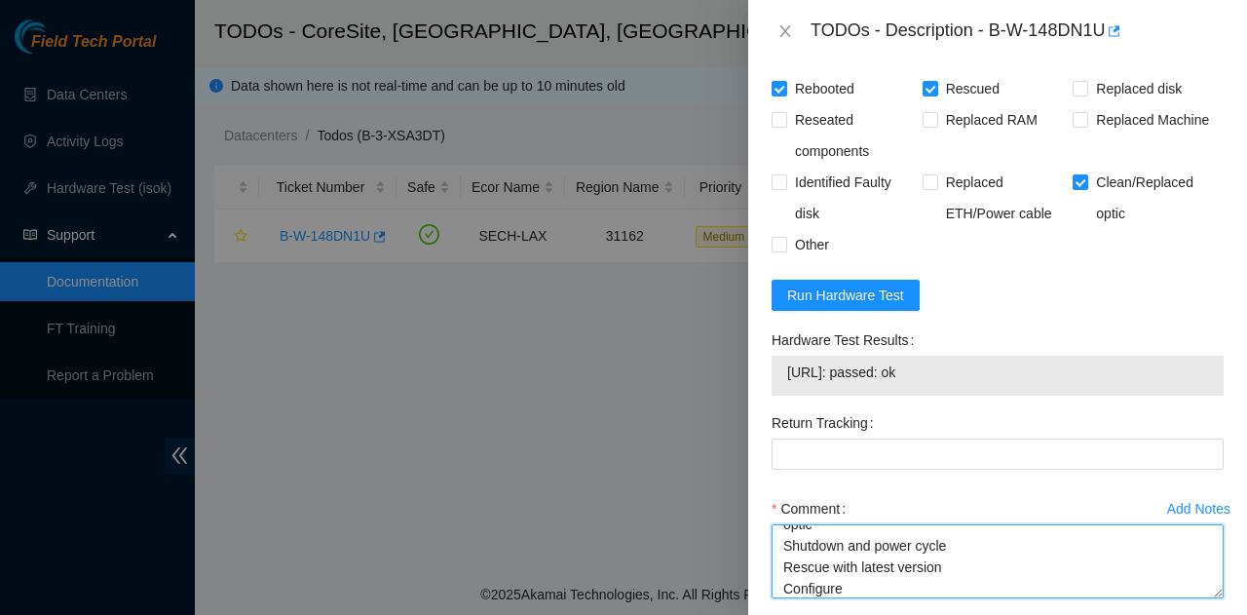
scroll to position [101, 0]
type textarea "eth 4 was down fiber traced to C260-R0507 DS2 1/5 Scope and clean fiber and opt…"
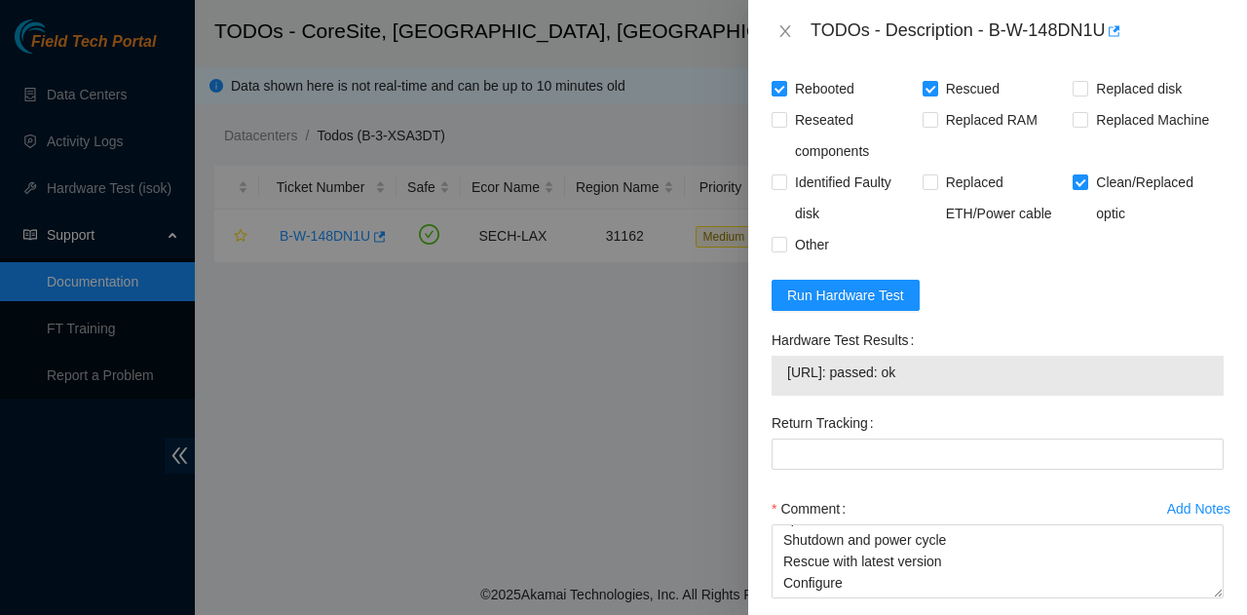
click at [838, 383] on span "23.57.96.77: passed: ok" at bounding box center [997, 372] width 421 height 21
click at [963, 381] on span "23.57.96.77: passed: ok" at bounding box center [997, 372] width 421 height 21
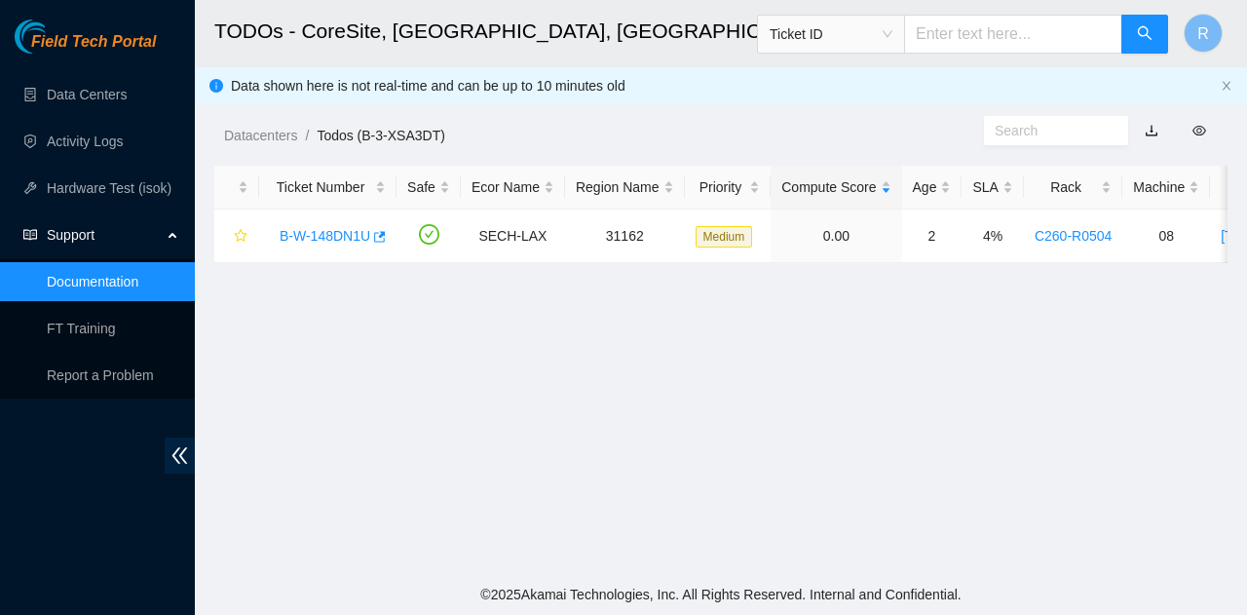
scroll to position [595, 0]
click at [335, 253] on td "B-W-148DN1U" at bounding box center [327, 237] width 137 height 54
click at [332, 238] on link "B-W-148DN1U" at bounding box center [325, 236] width 91 height 16
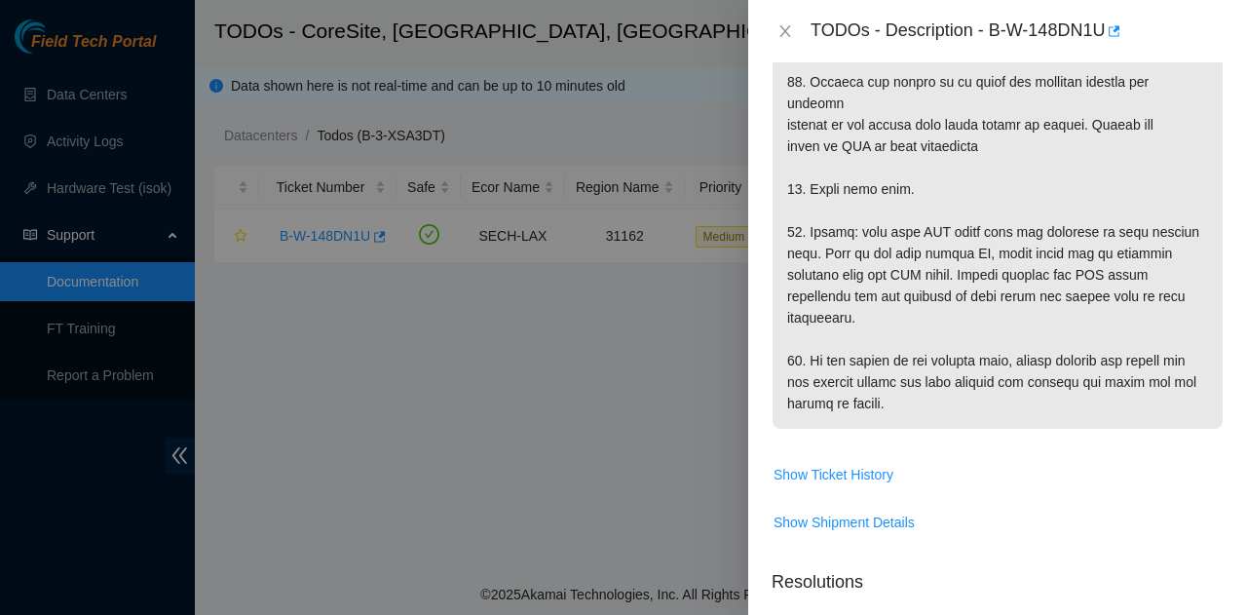
scroll to position [1878, 0]
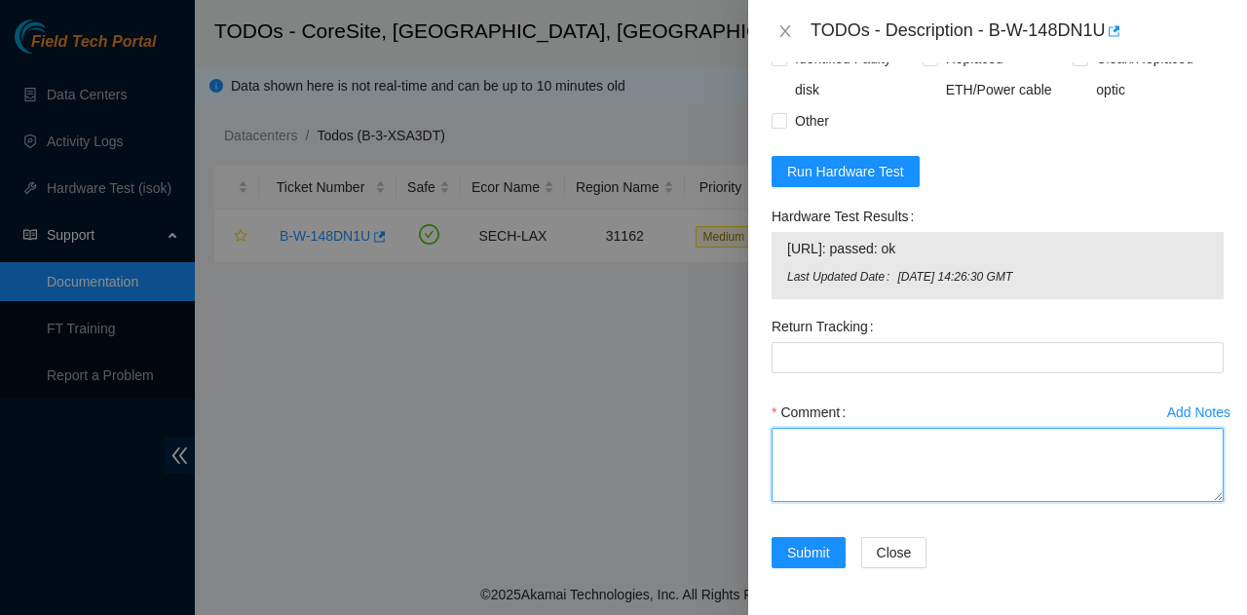
click at [933, 478] on textarea "Comment" at bounding box center [998, 465] width 452 height 74
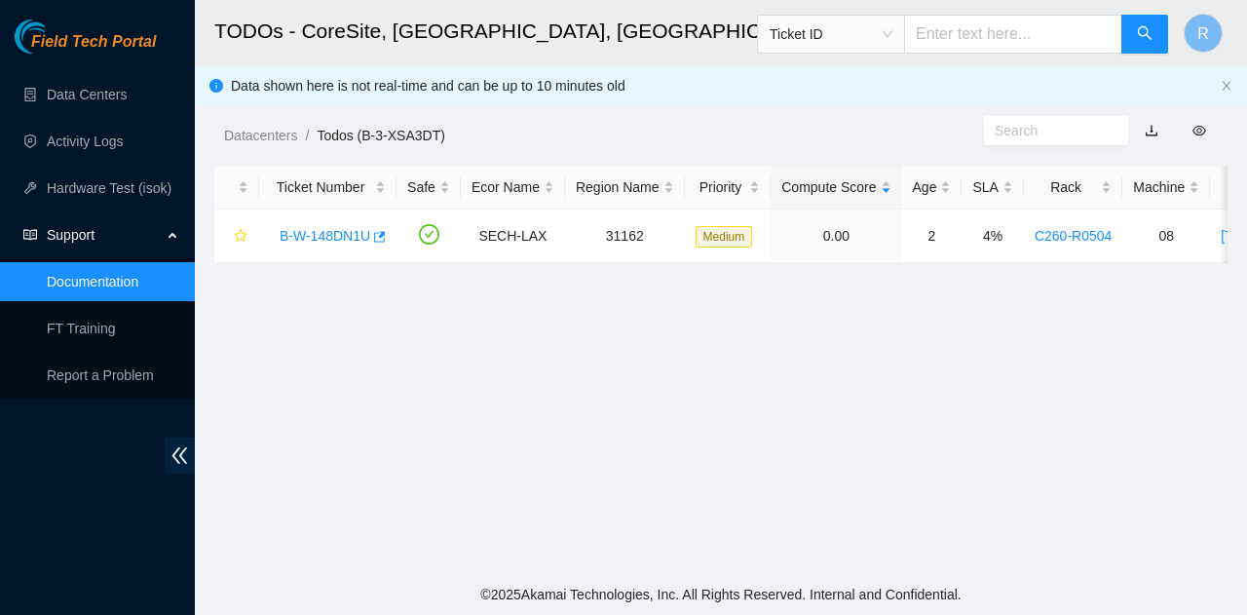
scroll to position [595, 0]
click at [327, 228] on link "B-W-148DN1U" at bounding box center [325, 236] width 91 height 16
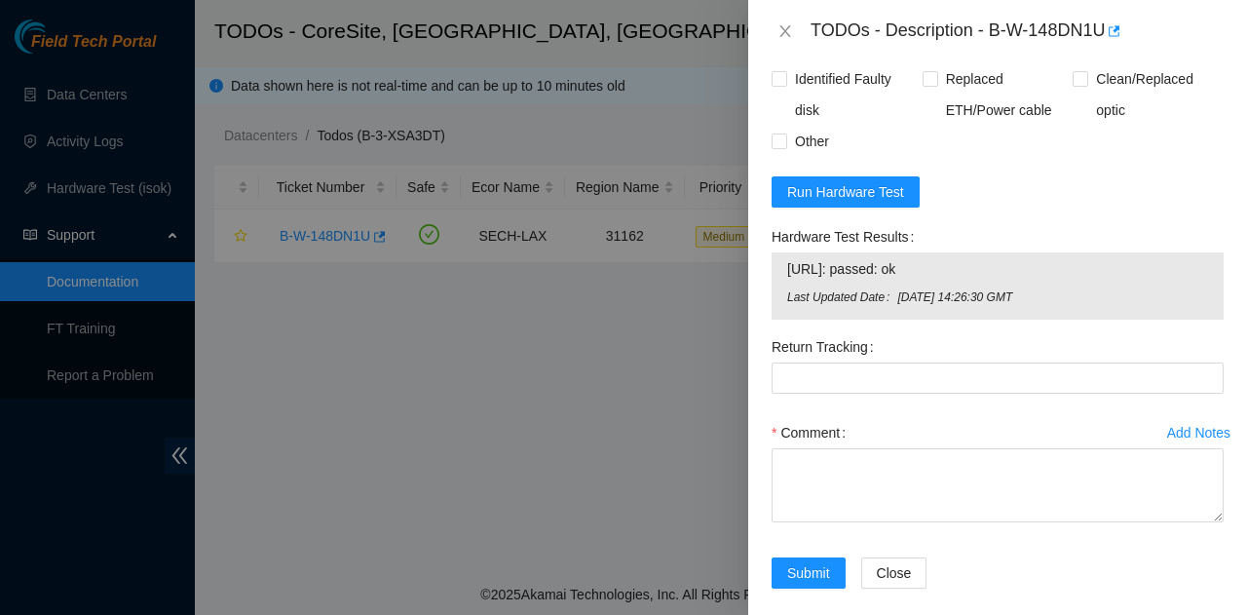
scroll to position [1878, 0]
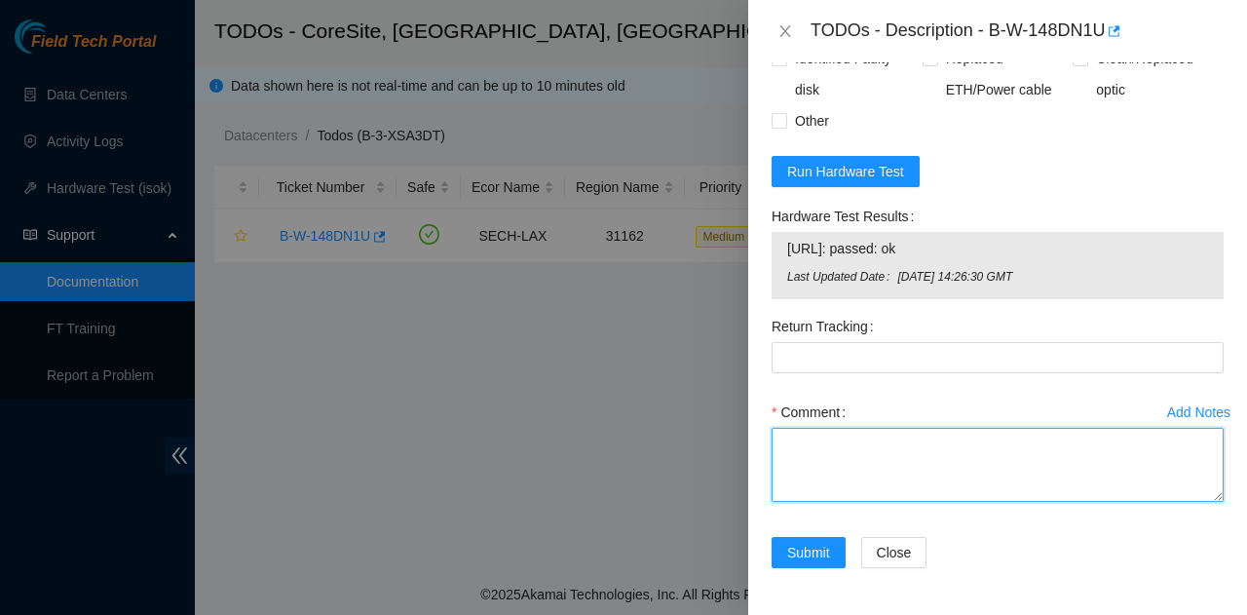
click at [848, 476] on textarea "Comment" at bounding box center [998, 465] width 452 height 74
click at [850, 476] on textarea "Comment" at bounding box center [998, 465] width 452 height 74
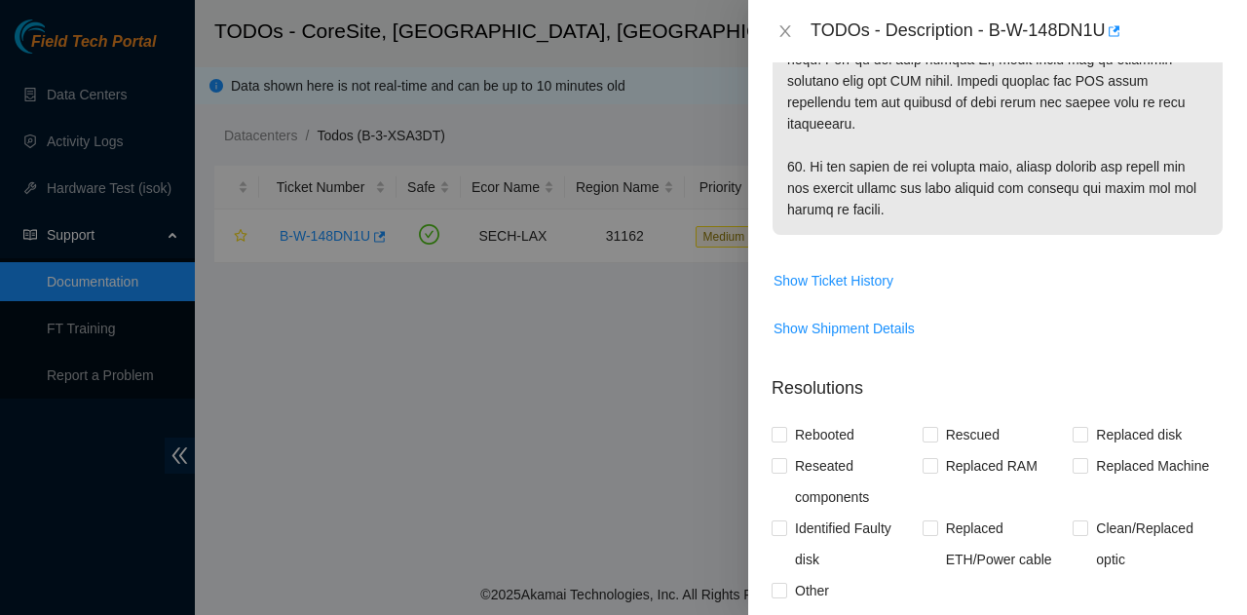
scroll to position [1585, 0]
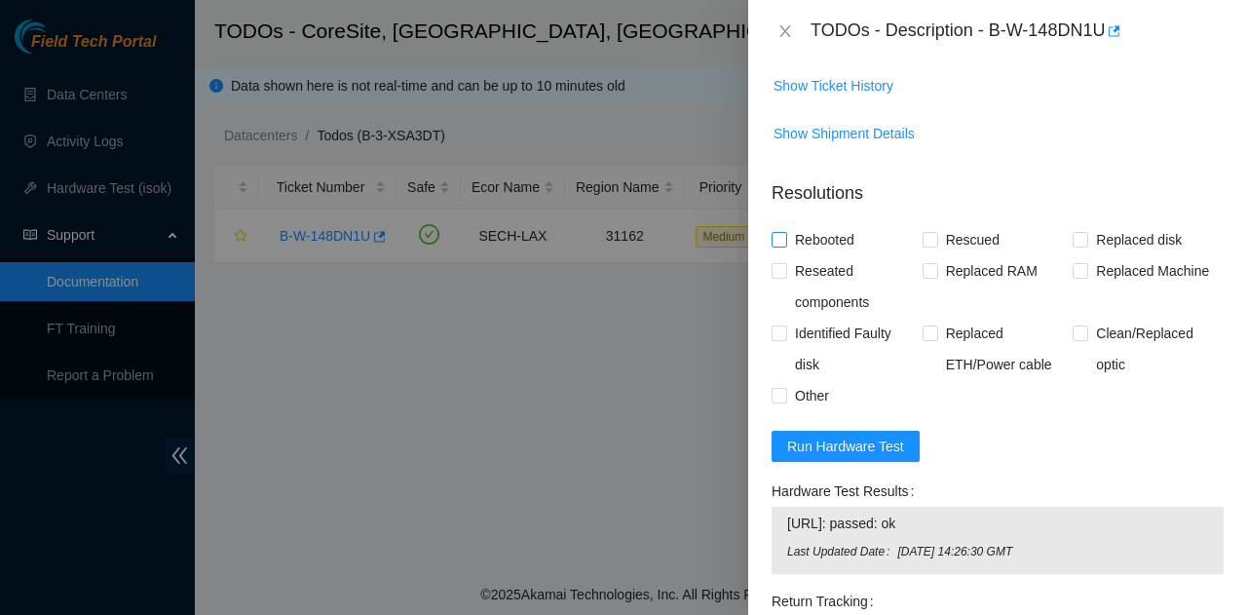
click at [794, 250] on span "Rebooted" at bounding box center [824, 239] width 75 height 31
click at [785, 246] on input "Rebooted" at bounding box center [779, 239] width 14 height 14
checkbox input "true"
click at [1073, 246] on input "Replaced disk" at bounding box center [1080, 239] width 14 height 14
checkbox input "true"
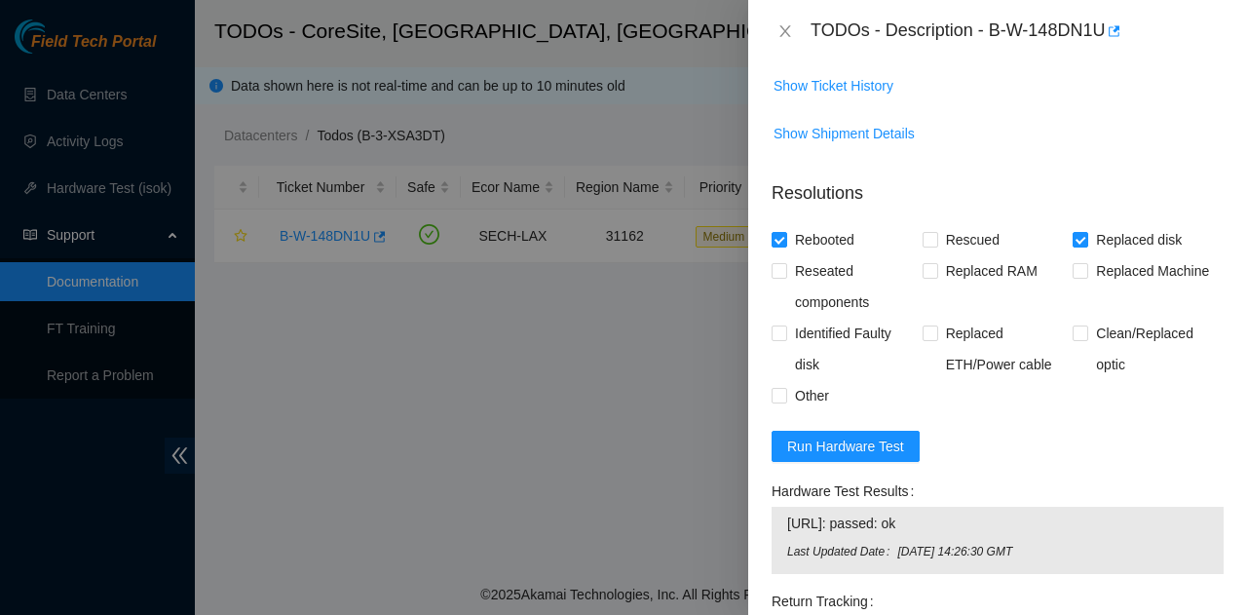
scroll to position [1683, 0]
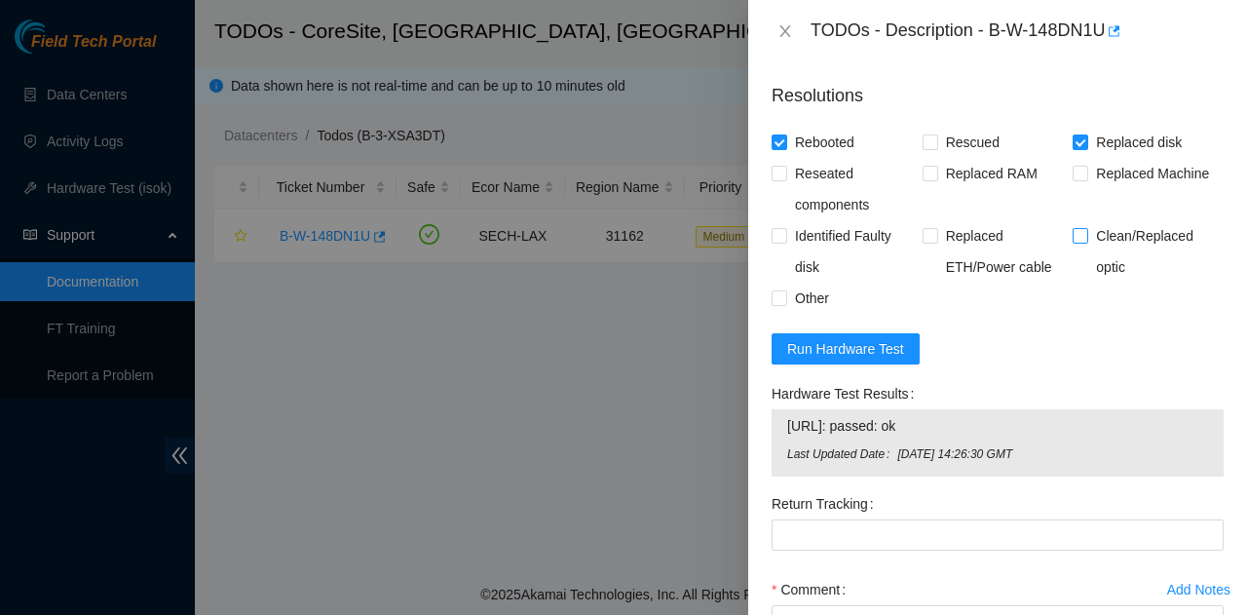
click at [1099, 275] on span "Clean/Replaced optic" at bounding box center [1155, 251] width 135 height 62
click at [1086, 242] on input "Clean/Replaced optic" at bounding box center [1080, 235] width 14 height 14
checkbox input "true"
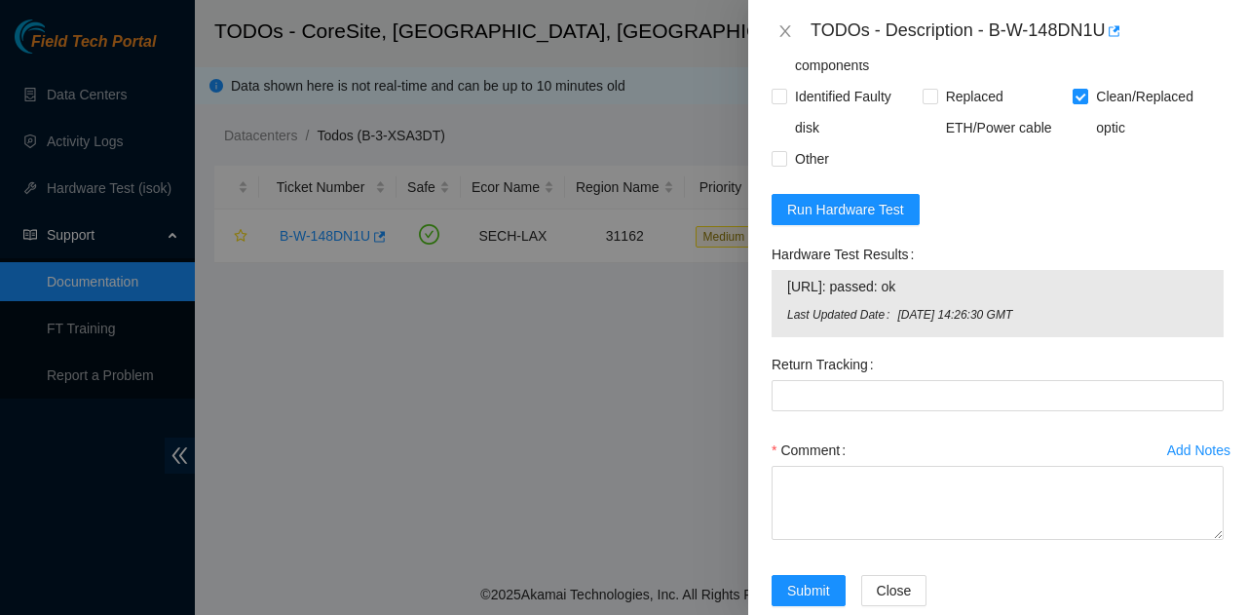
scroll to position [1878, 0]
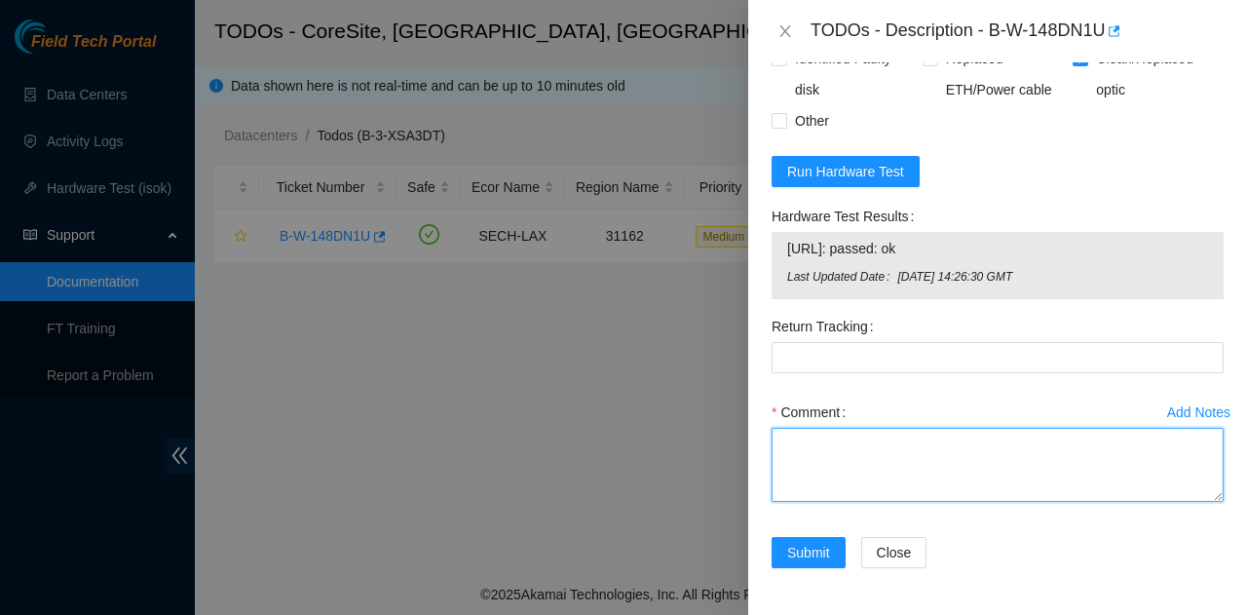
click at [933, 441] on textarea "Comment" at bounding box center [998, 465] width 452 height 74
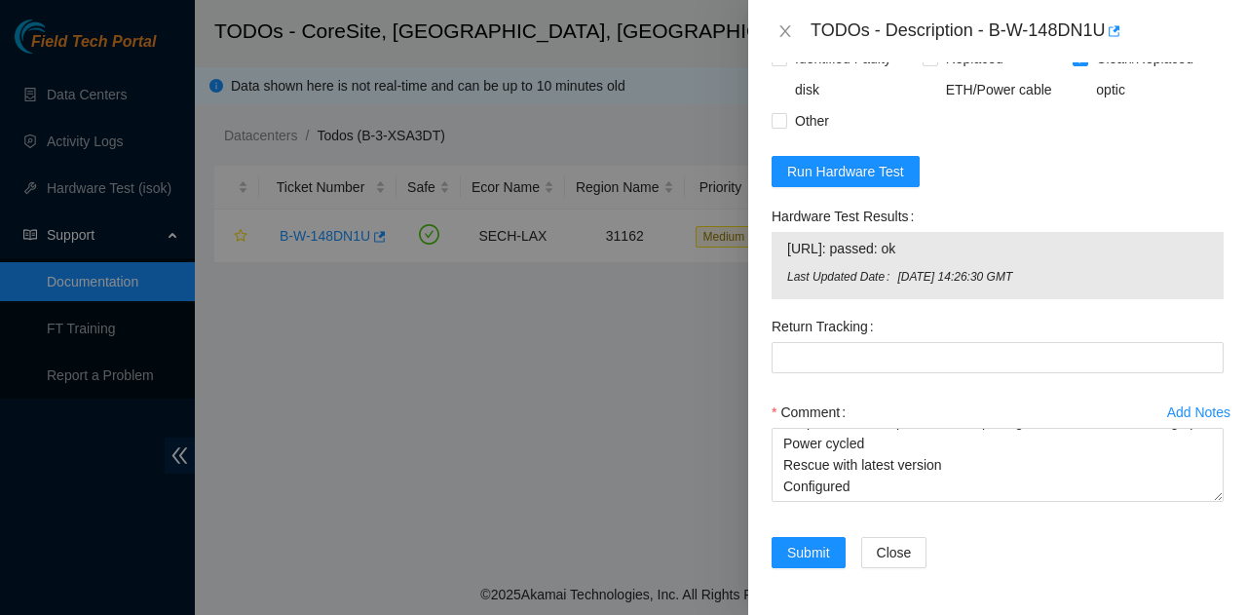
drag, startPoint x: 837, startPoint y: 249, endPoint x: 759, endPoint y: 233, distance: 79.7
click at [759, 233] on div "Problem Type Network Sub Type Ethernet Card Rack Number C260-R0504 Machine Numb…" at bounding box center [997, 338] width 499 height 552
click at [762, 234] on div "Problem Type Network Sub Type Ethernet Card Rack Number C260-R0504 Machine Numb…" at bounding box center [997, 338] width 499 height 552
drag, startPoint x: 877, startPoint y: 259, endPoint x: 916, endPoint y: 261, distance: 39.0
click at [913, 261] on td "23.57.96.77: passed: ok" at bounding box center [997, 252] width 423 height 30
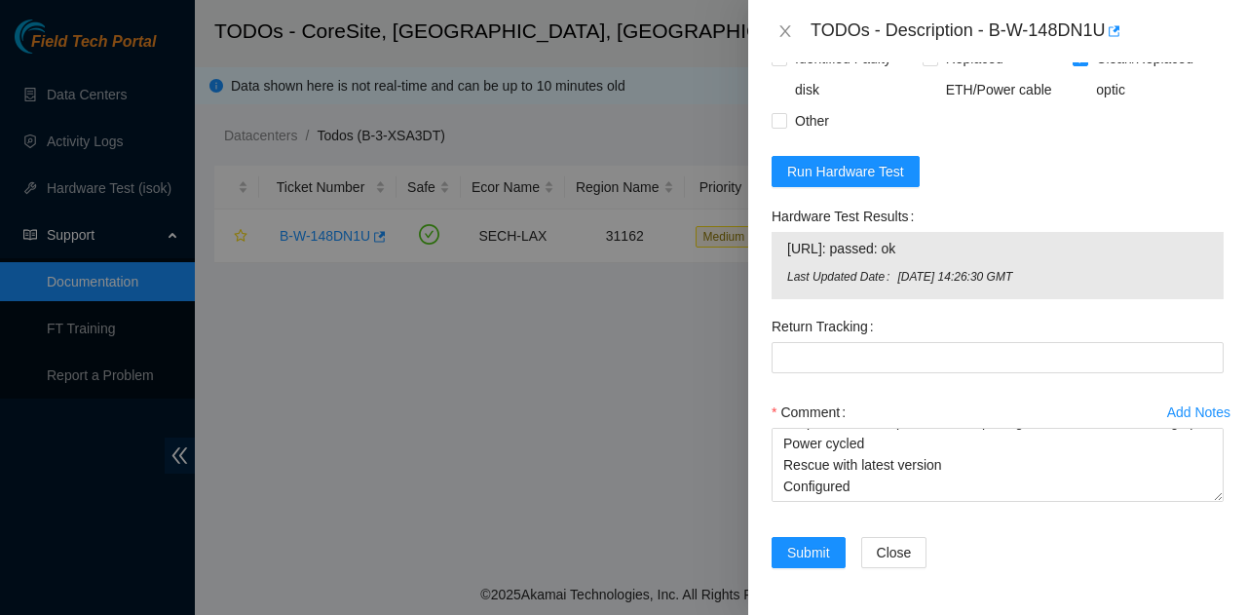
click at [926, 260] on td "23.57.96.77: passed: ok" at bounding box center [997, 252] width 423 height 30
click at [865, 258] on span "23.57.96.77: passed: ok" at bounding box center [997, 248] width 421 height 21
drag, startPoint x: 924, startPoint y: 249, endPoint x: 783, endPoint y: 247, distance: 140.3
click at [783, 247] on div "23.57.96.77: passed: ok Last Updated Date Mon, 06 Oct 2025 14:26:30 GMT" at bounding box center [998, 265] width 452 height 67
copy tbody "23.57.96.77: passed: ok"
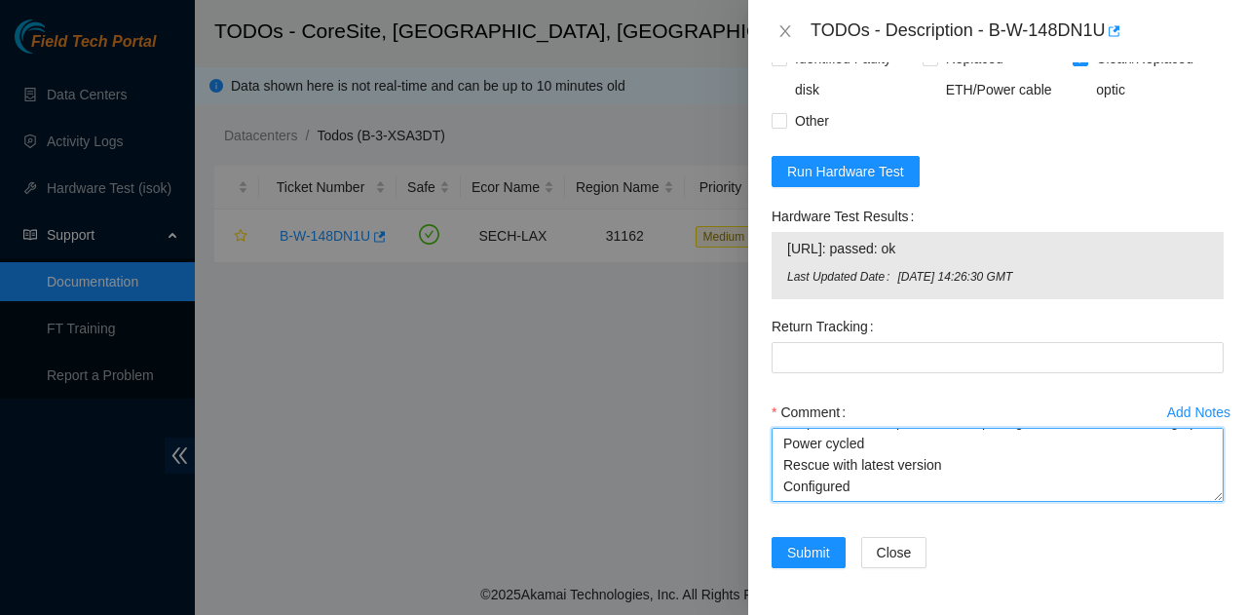
click at [879, 475] on textarea "Note eth4 is down Fiber traced to C260-R0507 DS2 1/5 Scope and clean optic, not…" at bounding box center [998, 465] width 452 height 74
paste textarea "23.57.96.77: passed: ok"
click at [853, 488] on textarea "Note eth4 is down Fiber traced to C260-R0507 DS2 1/5 Scope and clean optic, not…" at bounding box center [998, 465] width 452 height 74
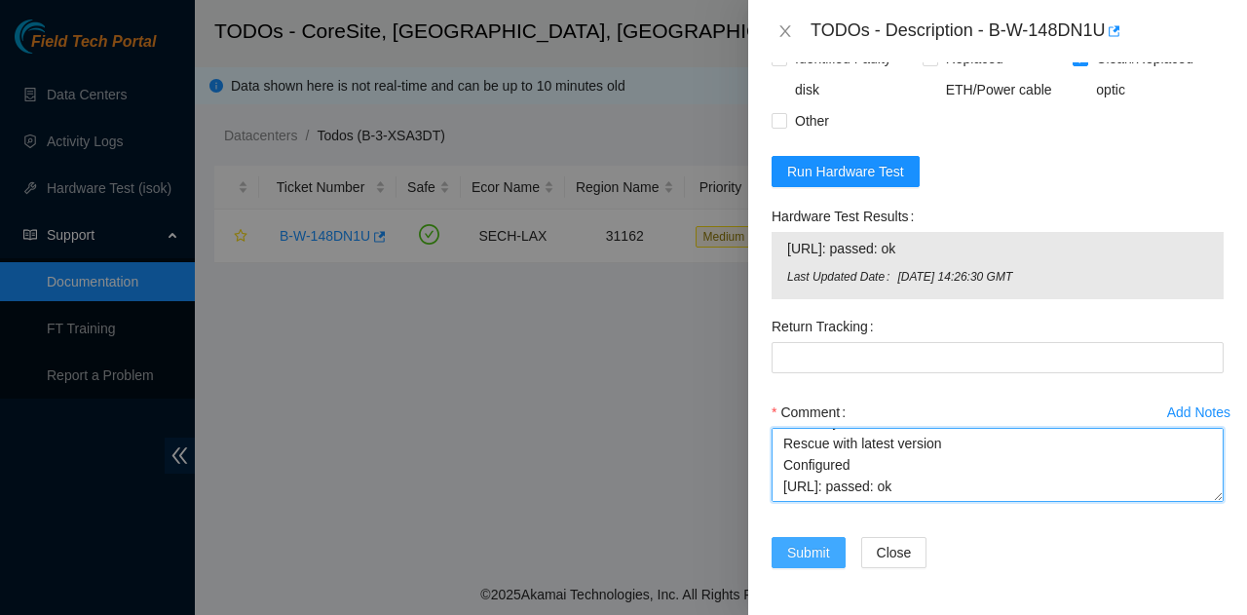
type textarea "Note eth4 is down Fiber traced to C260-R0507 DS2 1/5 Scope and clean optic, not…"
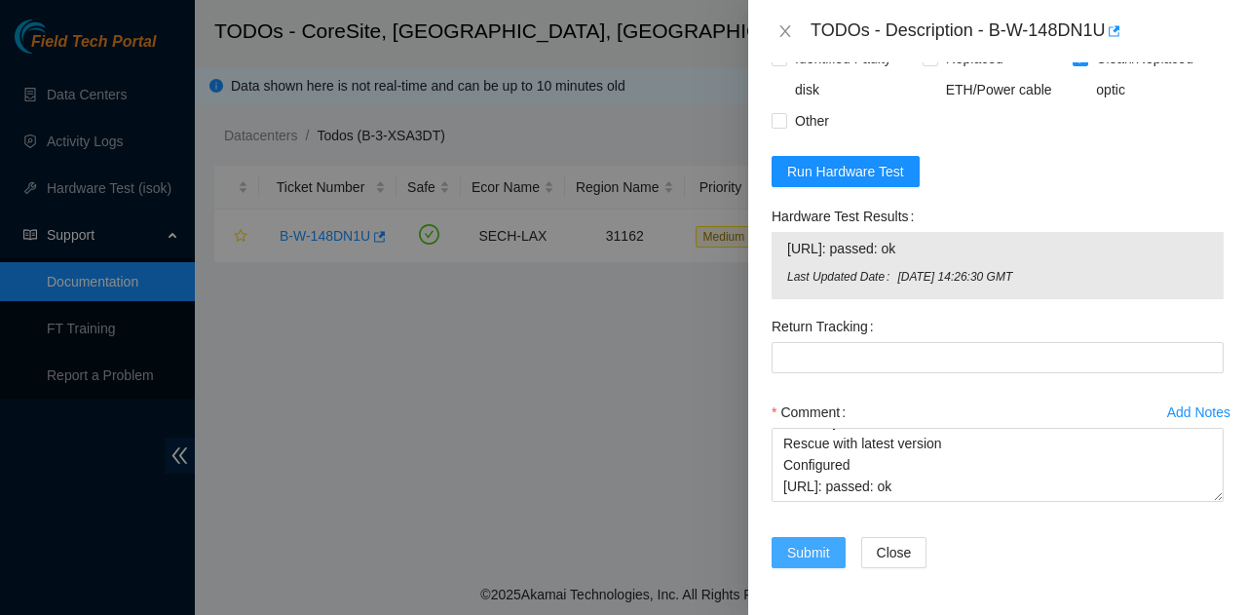
click at [793, 553] on span "Submit" at bounding box center [808, 552] width 43 height 21
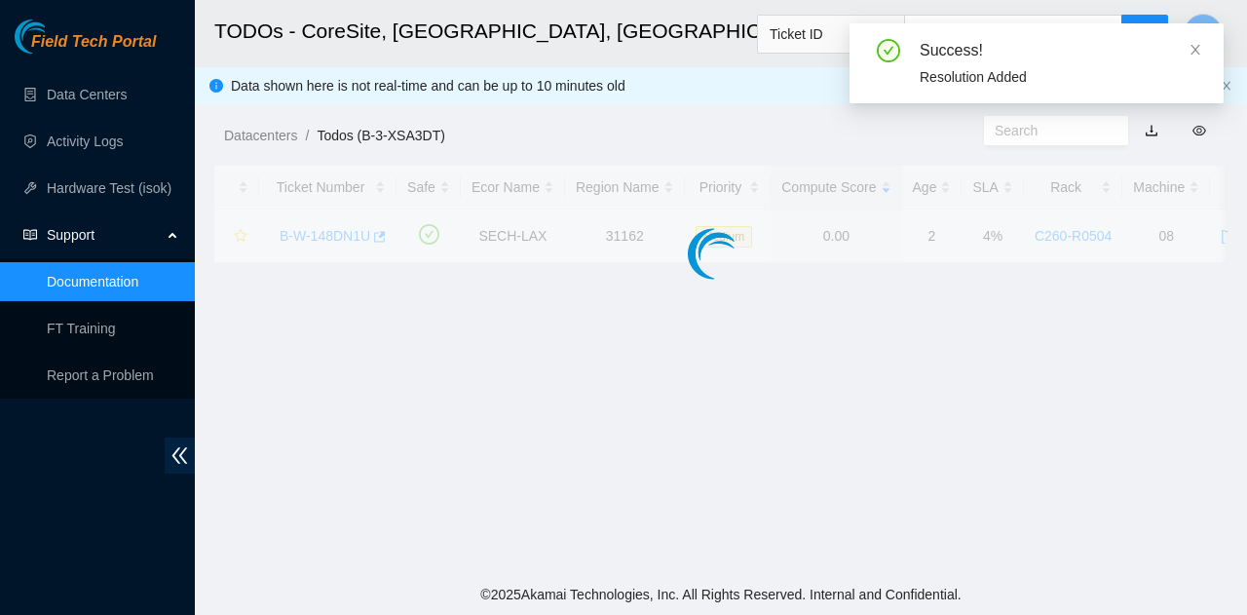
scroll to position [595, 0]
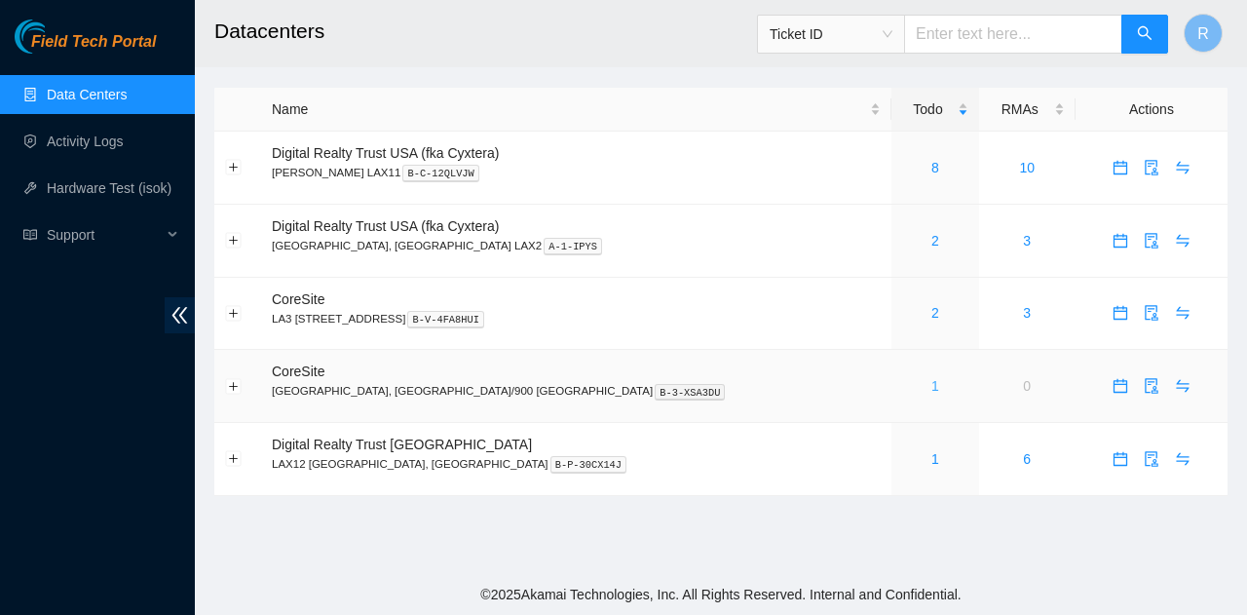
click at [932, 383] on link "1" at bounding box center [936, 386] width 8 height 16
